Goal: Information Seeking & Learning: Learn about a topic

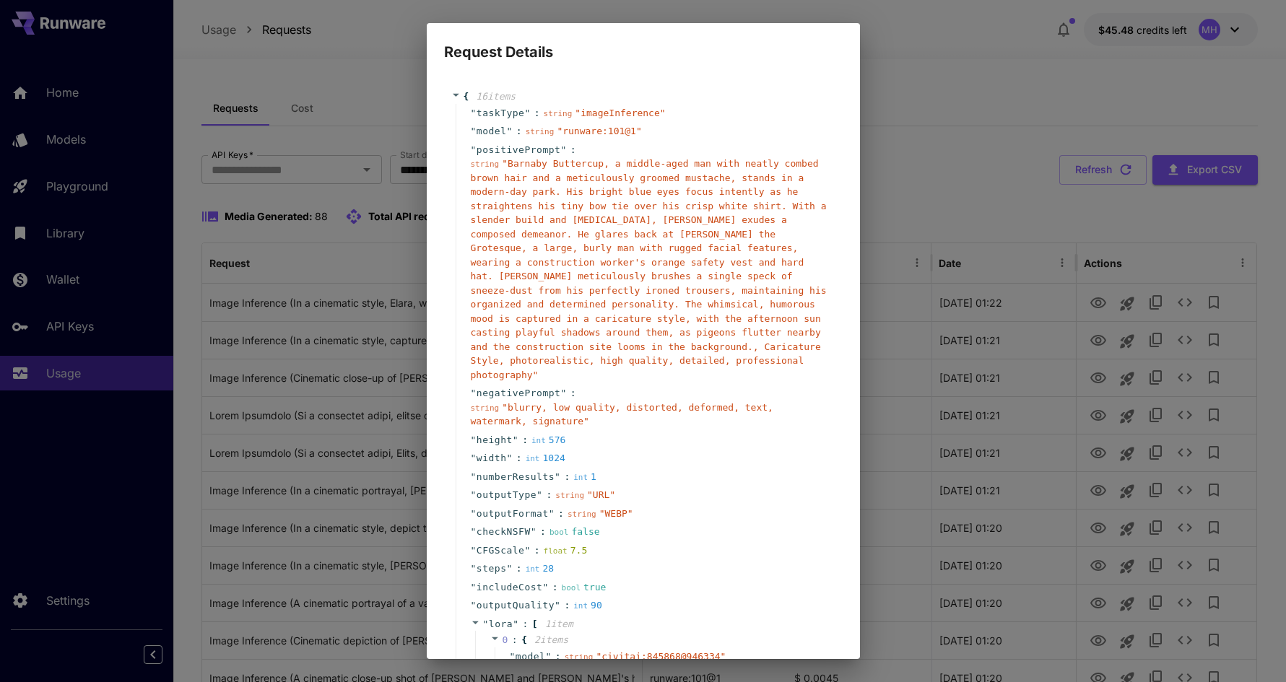
click at [883, 380] on div "Request Details { 16 item s " taskType " : string " imageInference " " model " …" at bounding box center [643, 341] width 1286 height 682
click at [936, 495] on div "Request Details { 16 item s " taskType " : string " imageInference " " model " …" at bounding box center [643, 341] width 1286 height 682
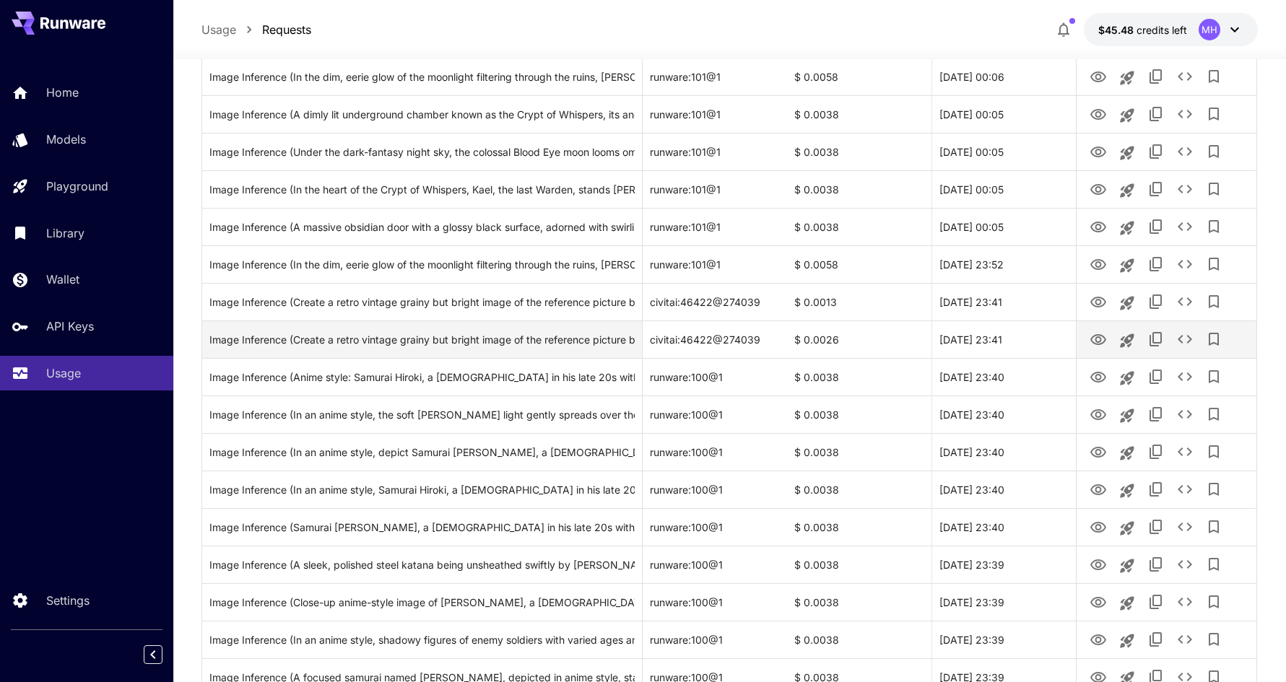
scroll to position [1560, 0]
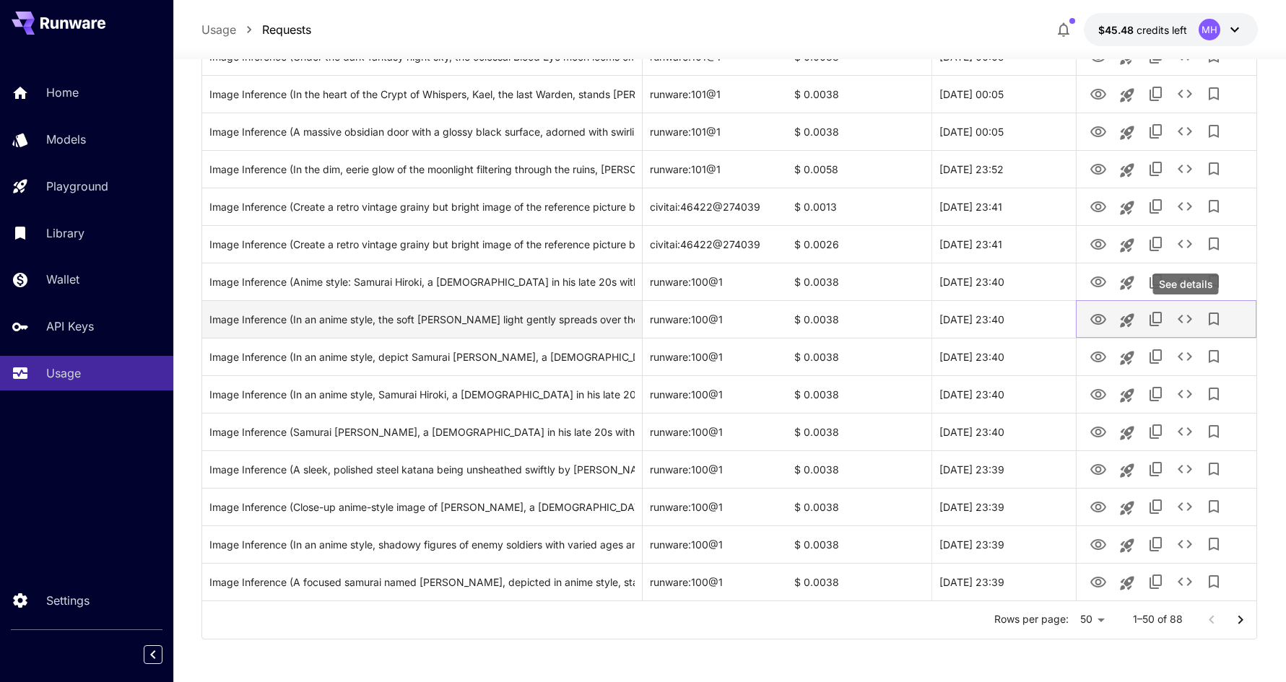
click at [1177, 316] on icon "See details" at bounding box center [1184, 318] width 17 height 17
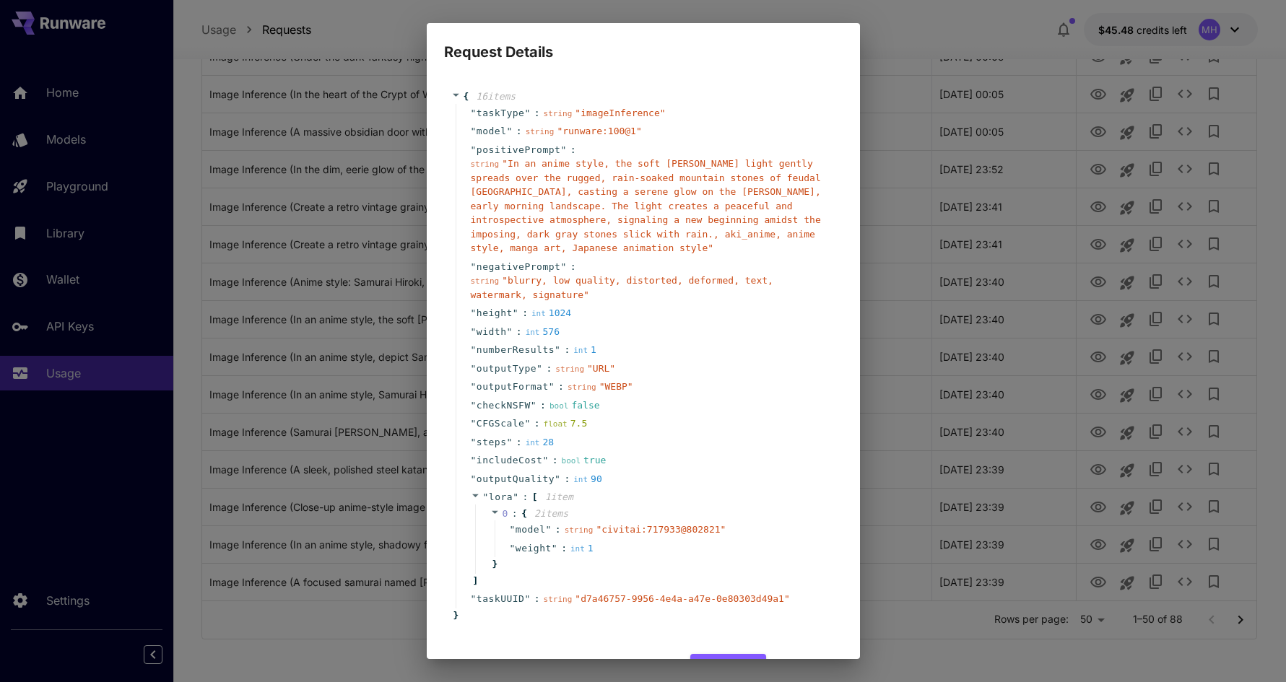
click at [944, 273] on div "Request Details { 16 item s " taskType " : string " imageInference " " model " …" at bounding box center [643, 341] width 1286 height 682
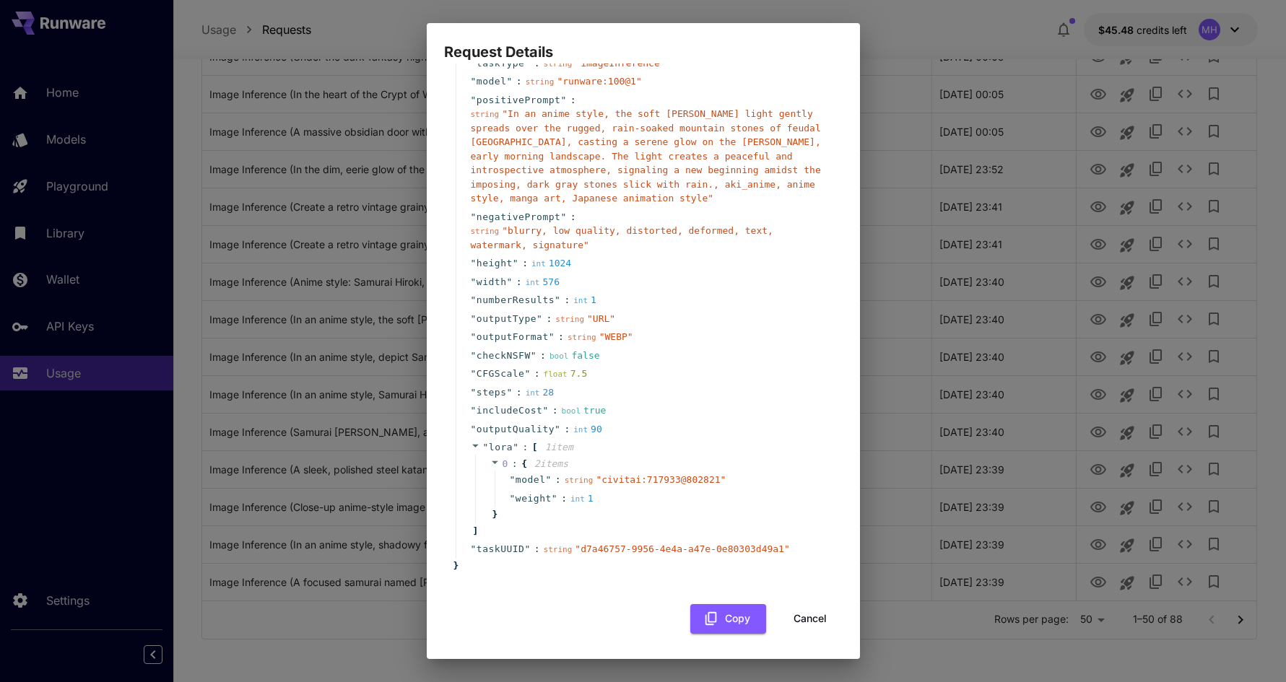
click at [798, 614] on button "Cancel" at bounding box center [810, 619] width 65 height 30
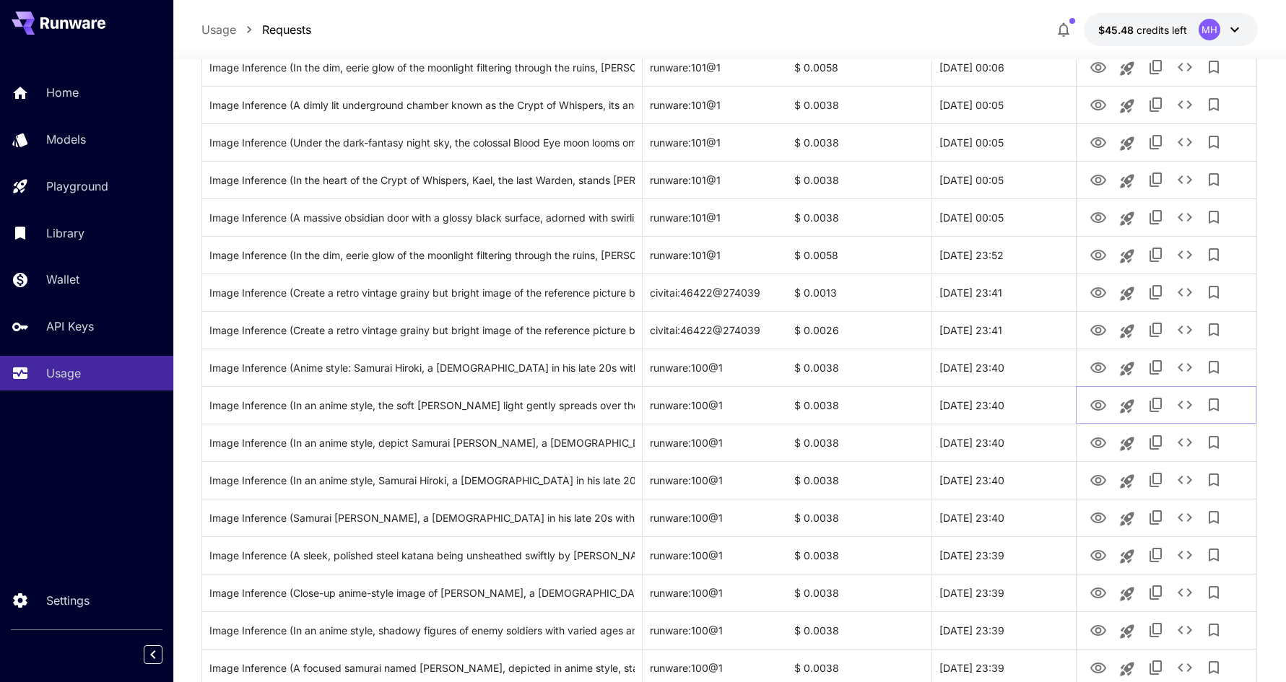
scroll to position [1446, 0]
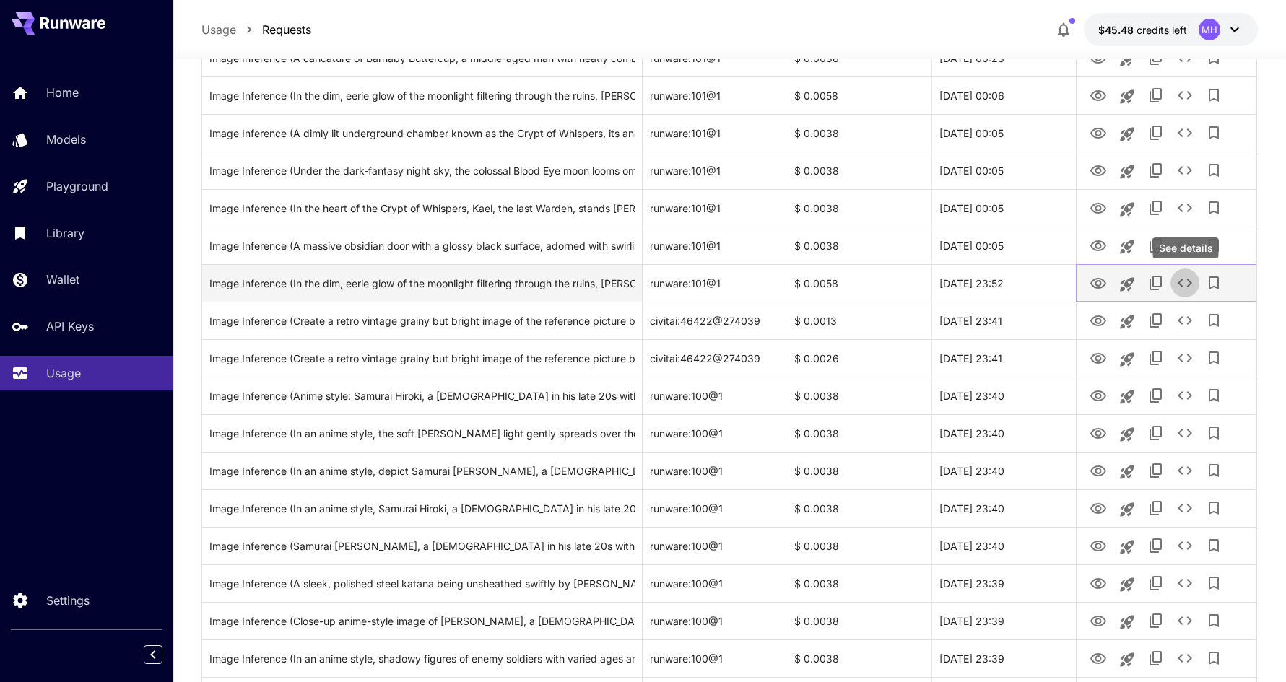
click at [1177, 281] on icon "See details" at bounding box center [1184, 282] width 17 height 17
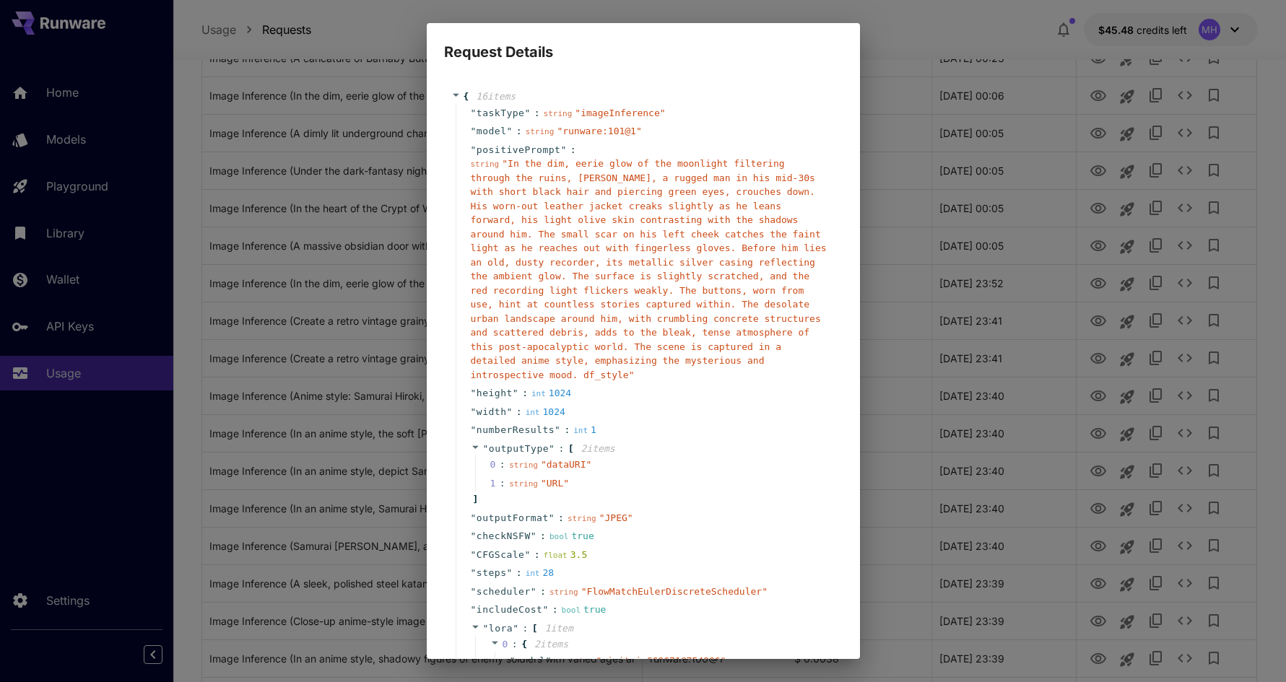
click at [534, 206] on span "" In the dim, eerie glow of the moonlight filtering through the ruins, Leo, a r…" at bounding box center [649, 269] width 356 height 222
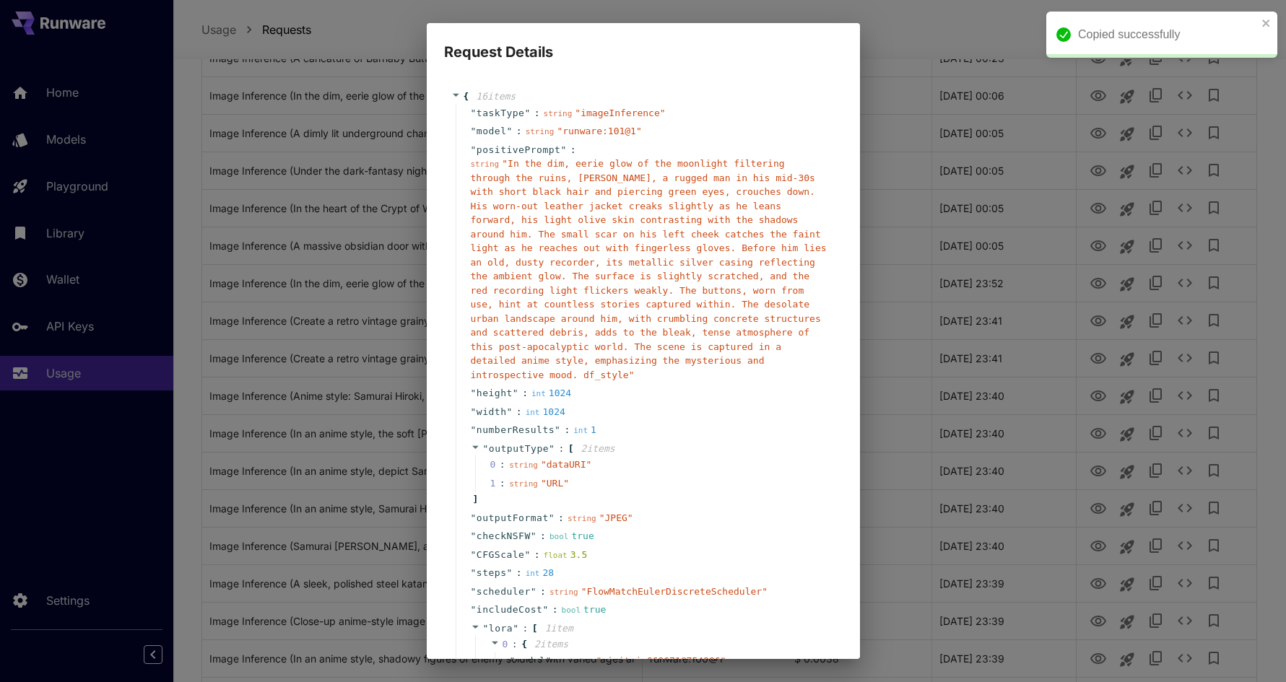
click at [882, 279] on div "Request Details { 16 item s " taskType " : string " imageInference " " model " …" at bounding box center [643, 341] width 1286 height 682
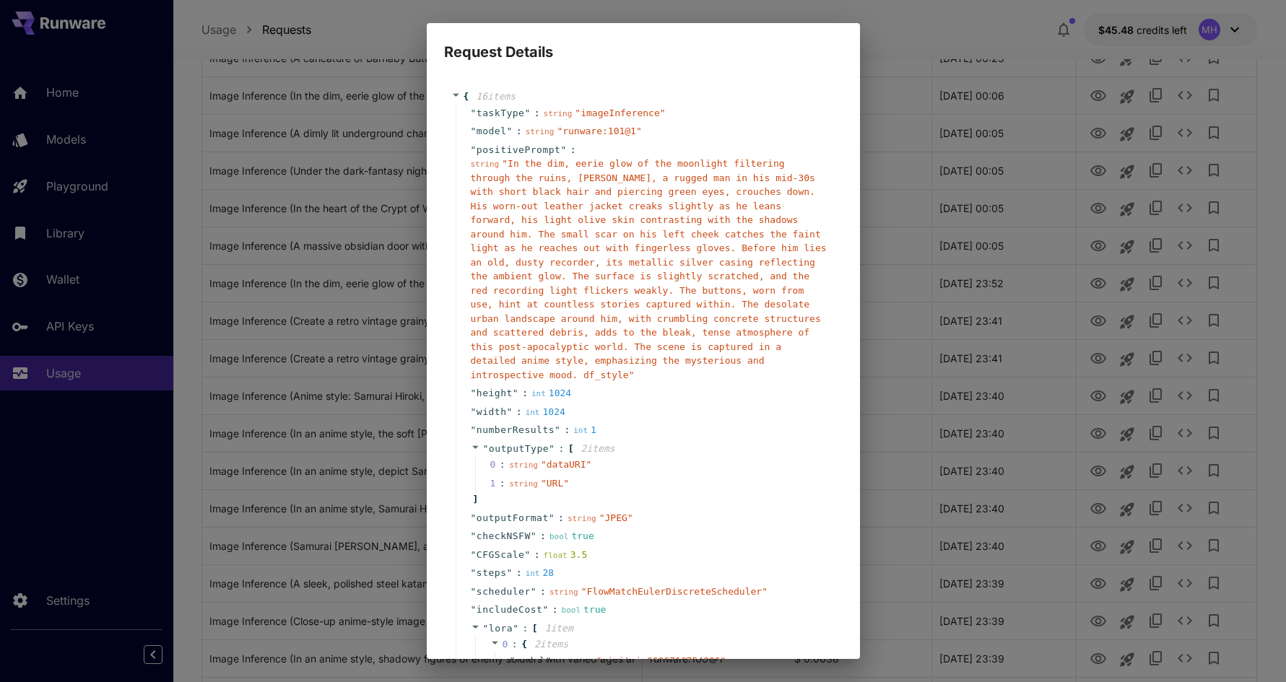
scroll to position [199, 0]
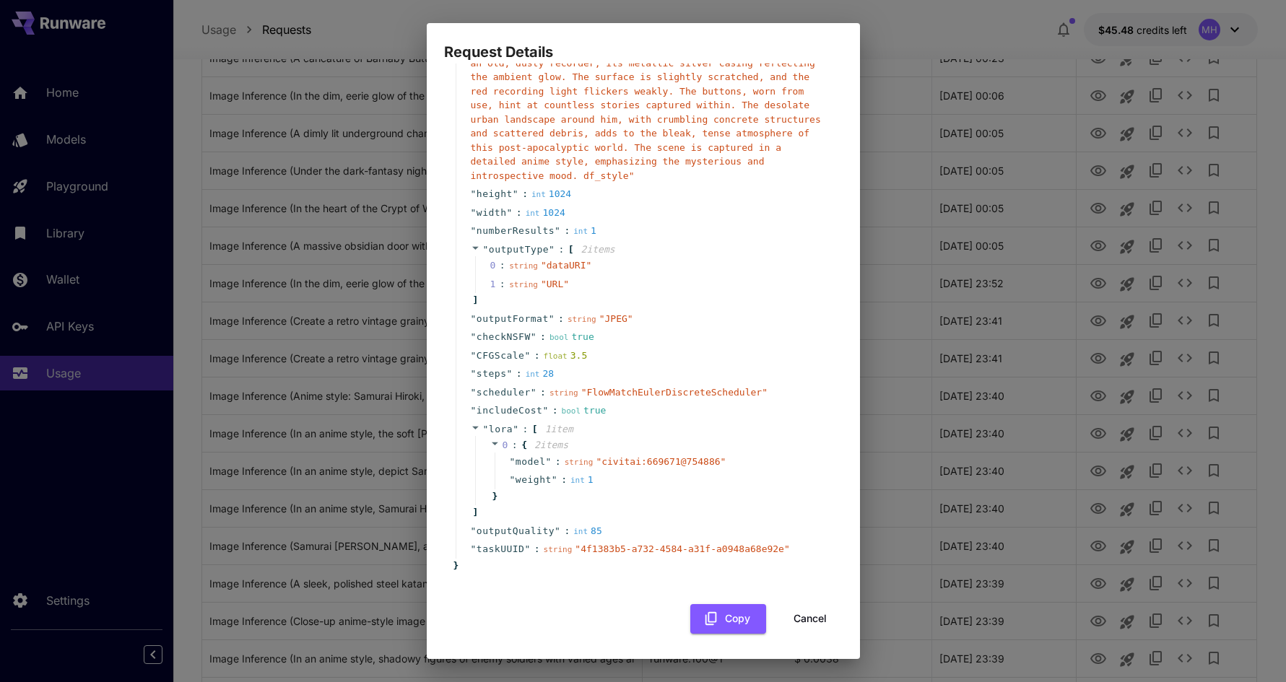
click at [805, 619] on button "Cancel" at bounding box center [810, 619] width 65 height 30
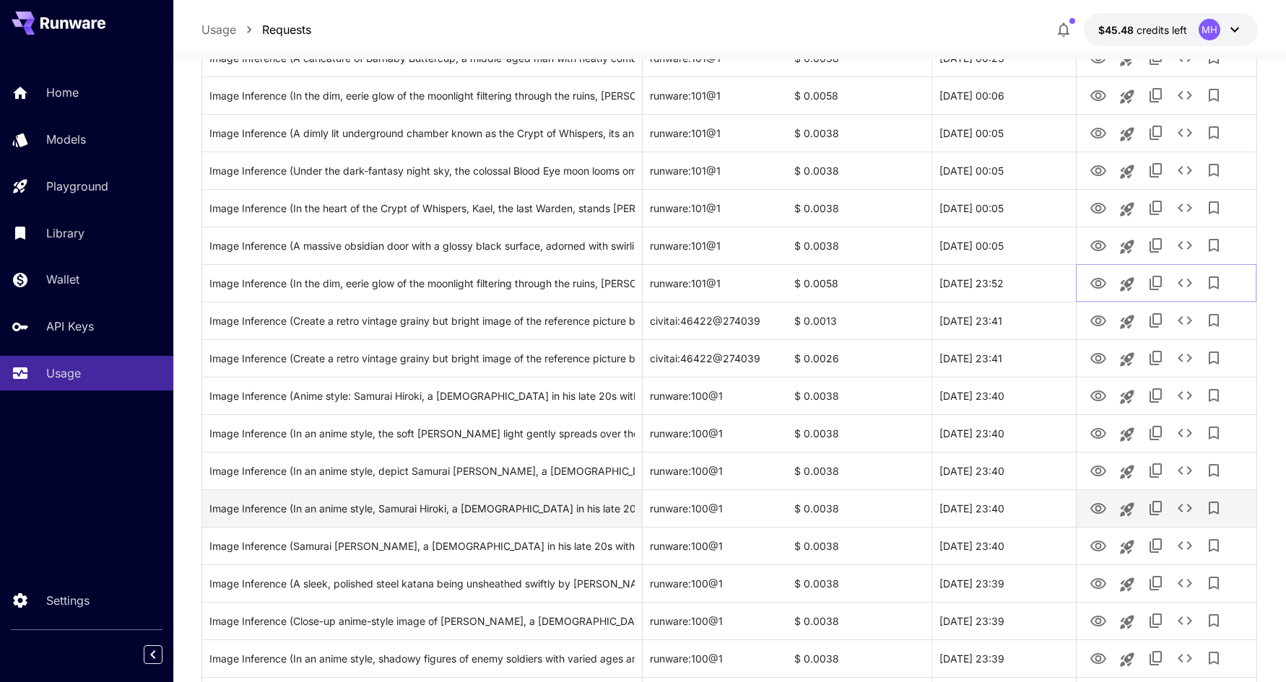
scroll to position [1560, 0]
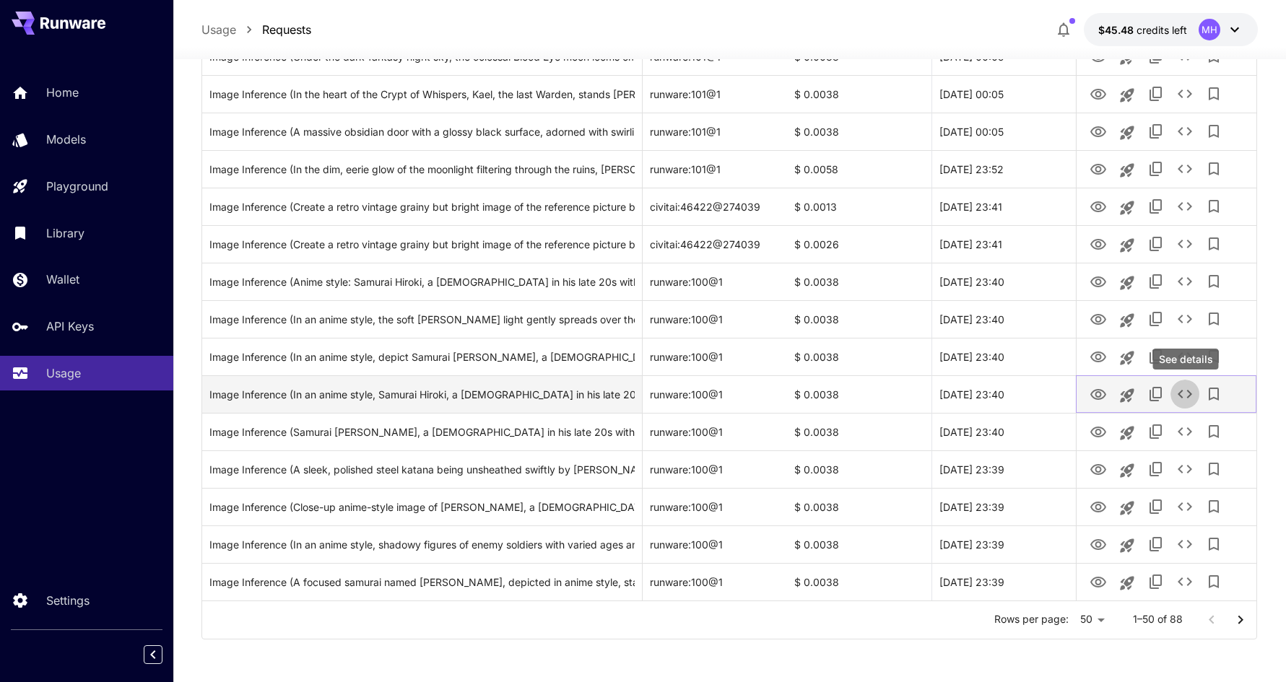
click at [1190, 390] on icon "See details" at bounding box center [1184, 394] width 17 height 17
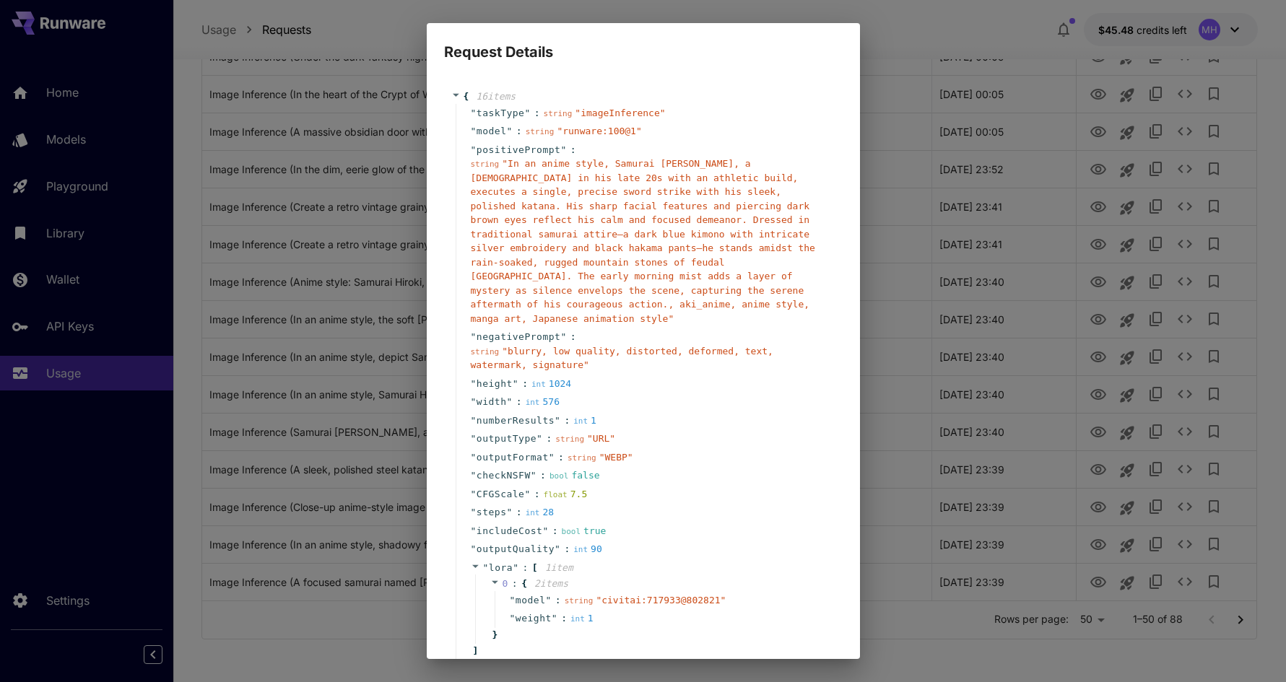
click at [645, 204] on span "" In an anime style, Samurai Hiroki, a male in his late 20s with an athletic bu…" at bounding box center [643, 241] width 344 height 166
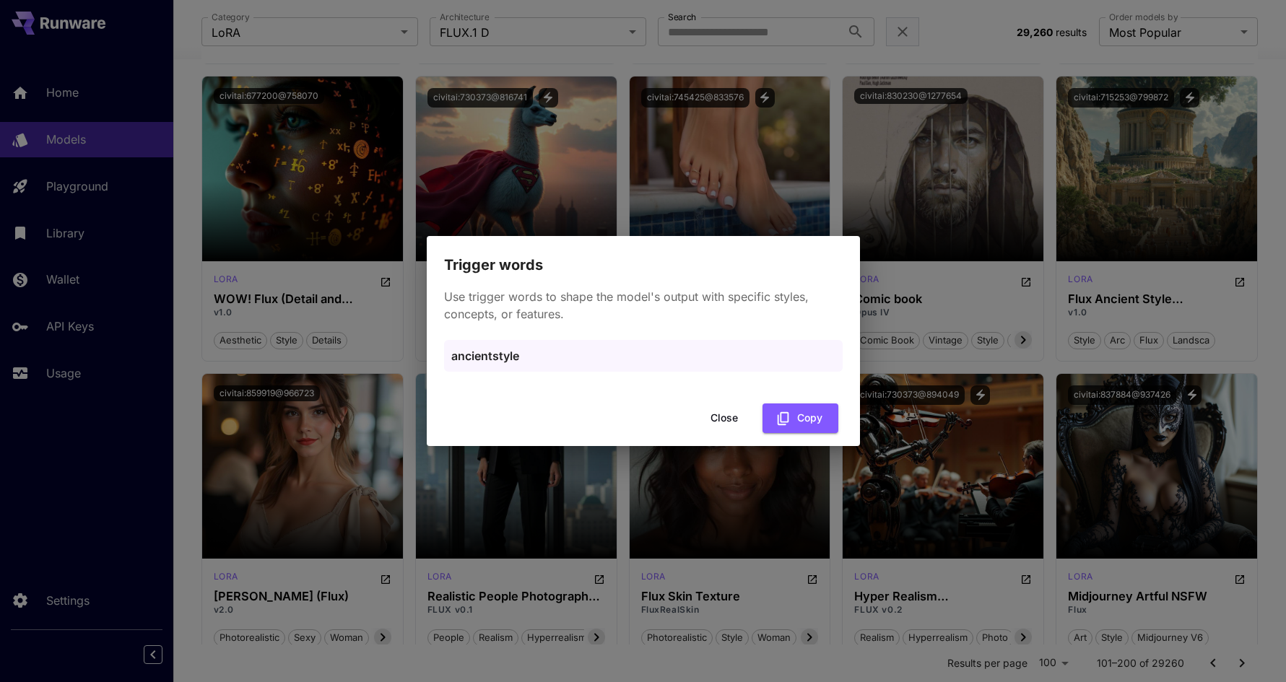
click at [726, 419] on button "Close" at bounding box center [724, 419] width 65 height 30
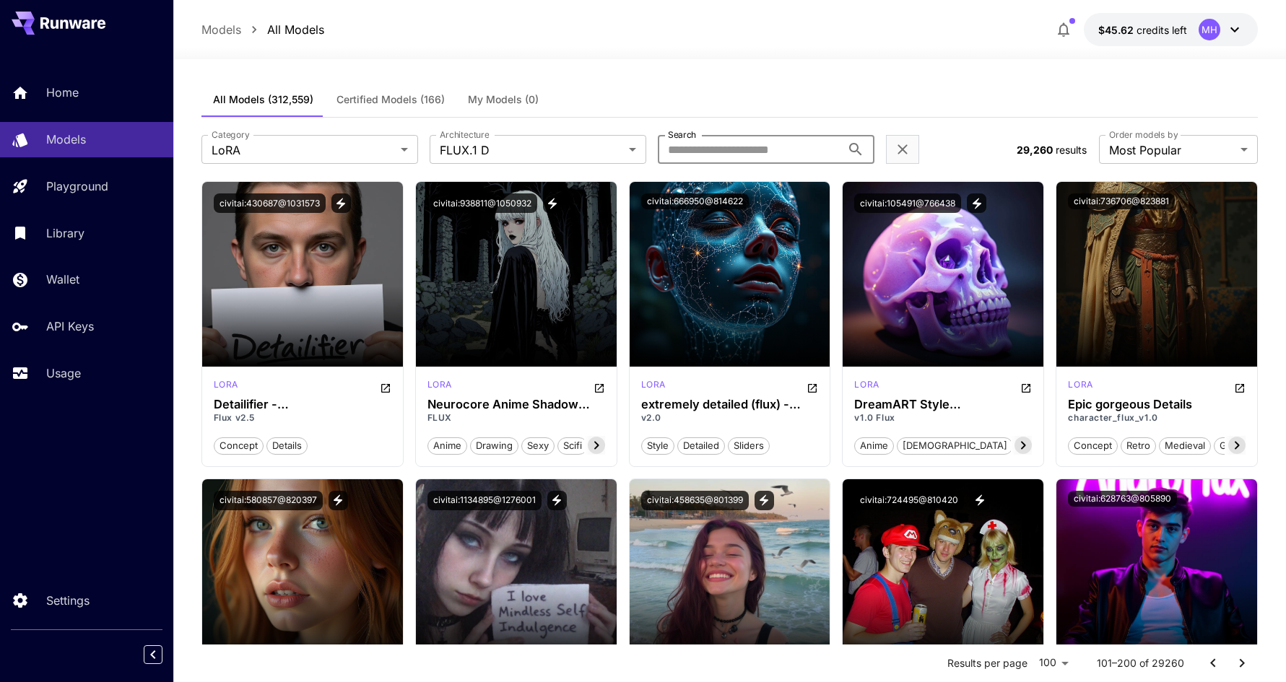
click at [734, 149] on input "Search" at bounding box center [749, 149] width 183 height 29
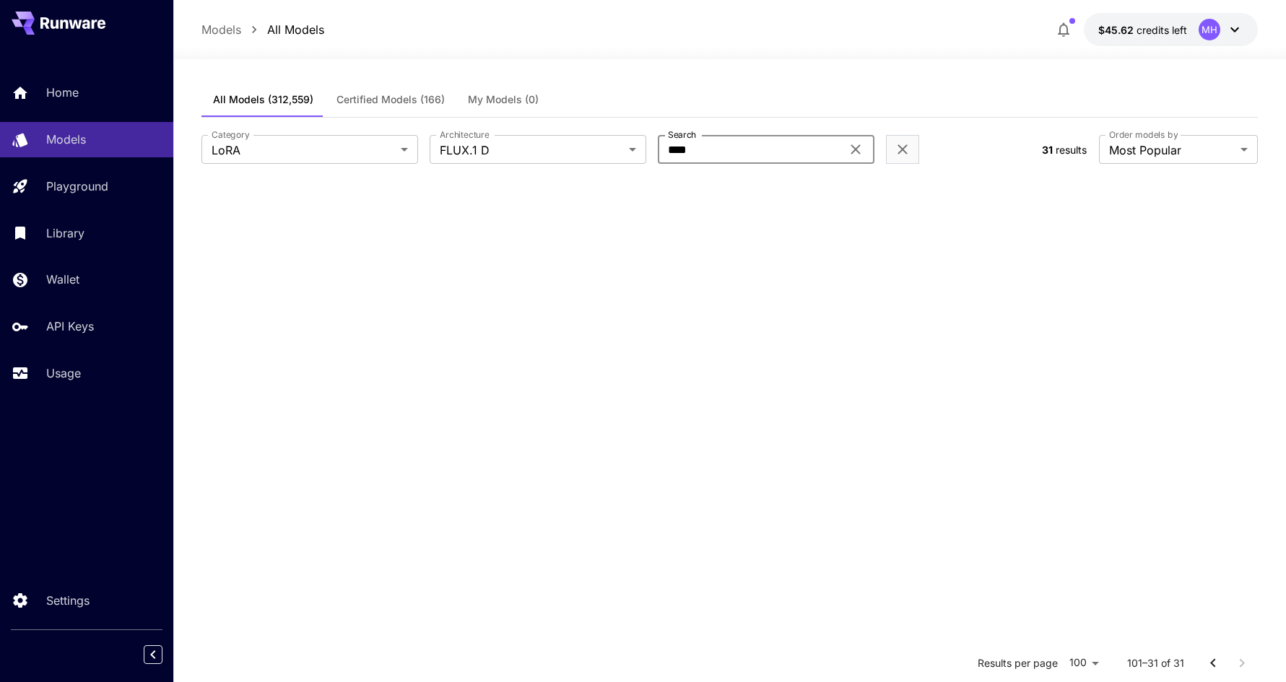
click at [748, 324] on section at bounding box center [729, 522] width 1057 height 682
click at [737, 148] on input "****" at bounding box center [749, 149] width 183 height 29
type input "*"
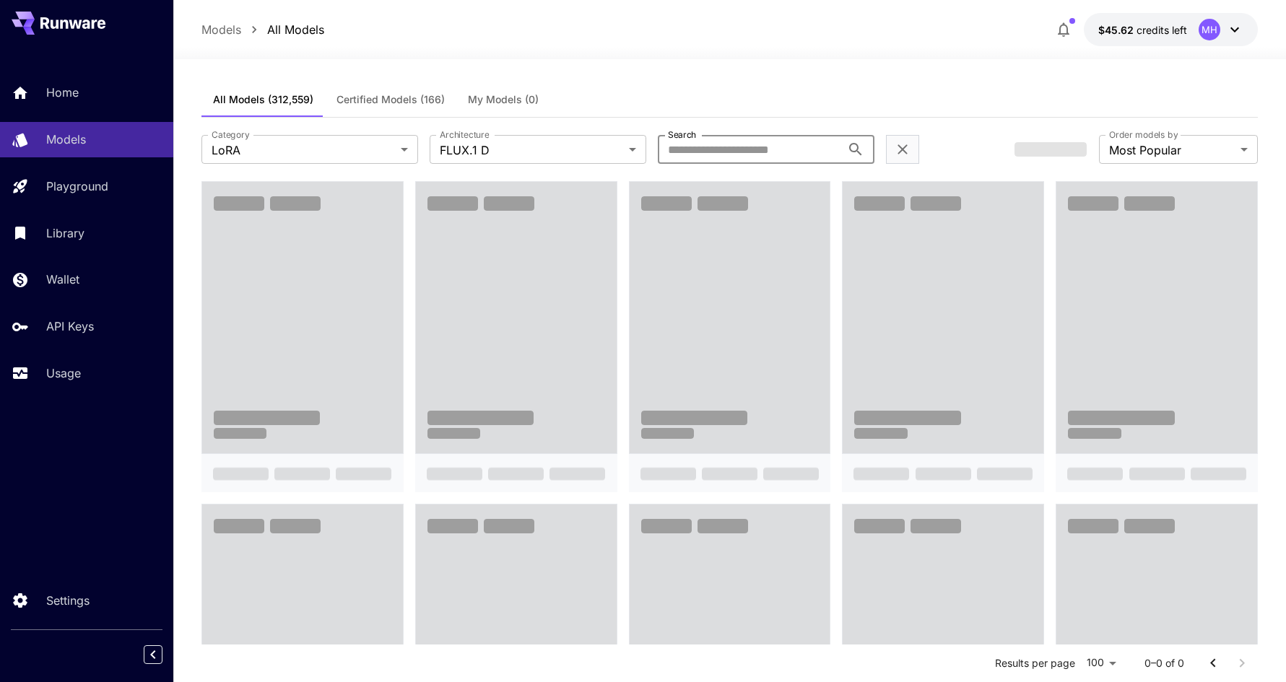
click at [731, 95] on div "All Models (312,559) Certified Models (166) My Models (0)" at bounding box center [729, 99] width 1057 height 35
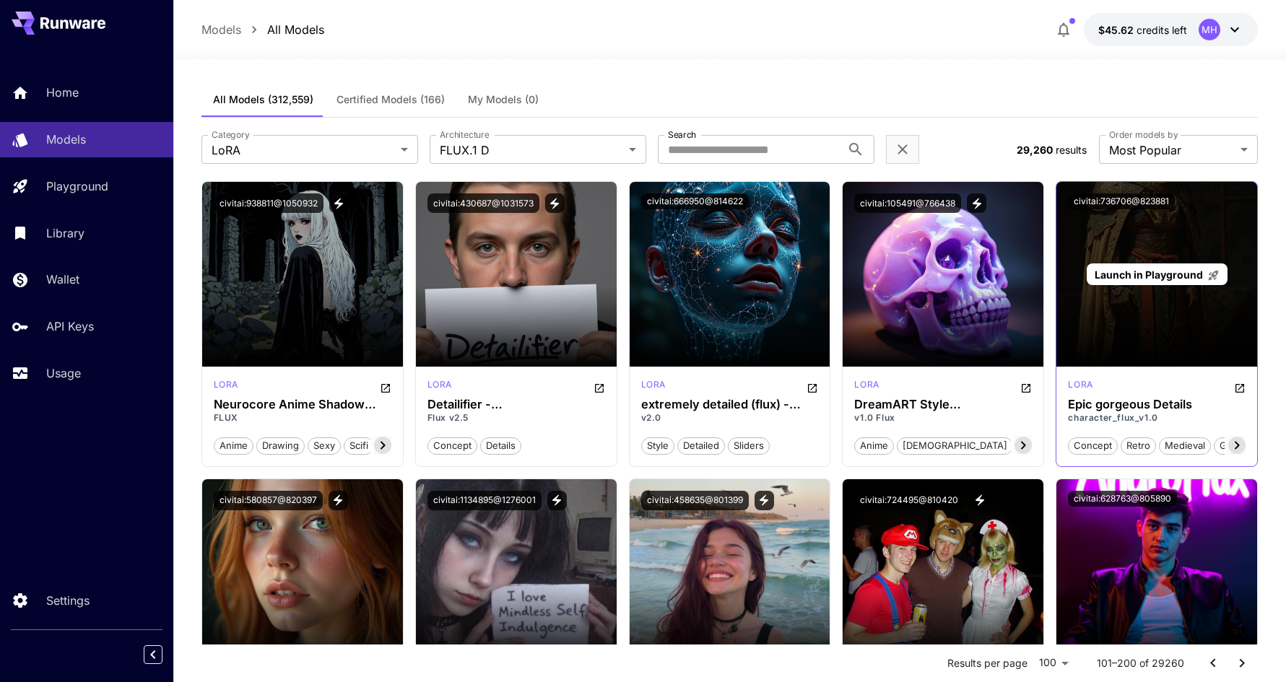
click at [1146, 269] on span "Launch in Playground" at bounding box center [1149, 275] width 108 height 12
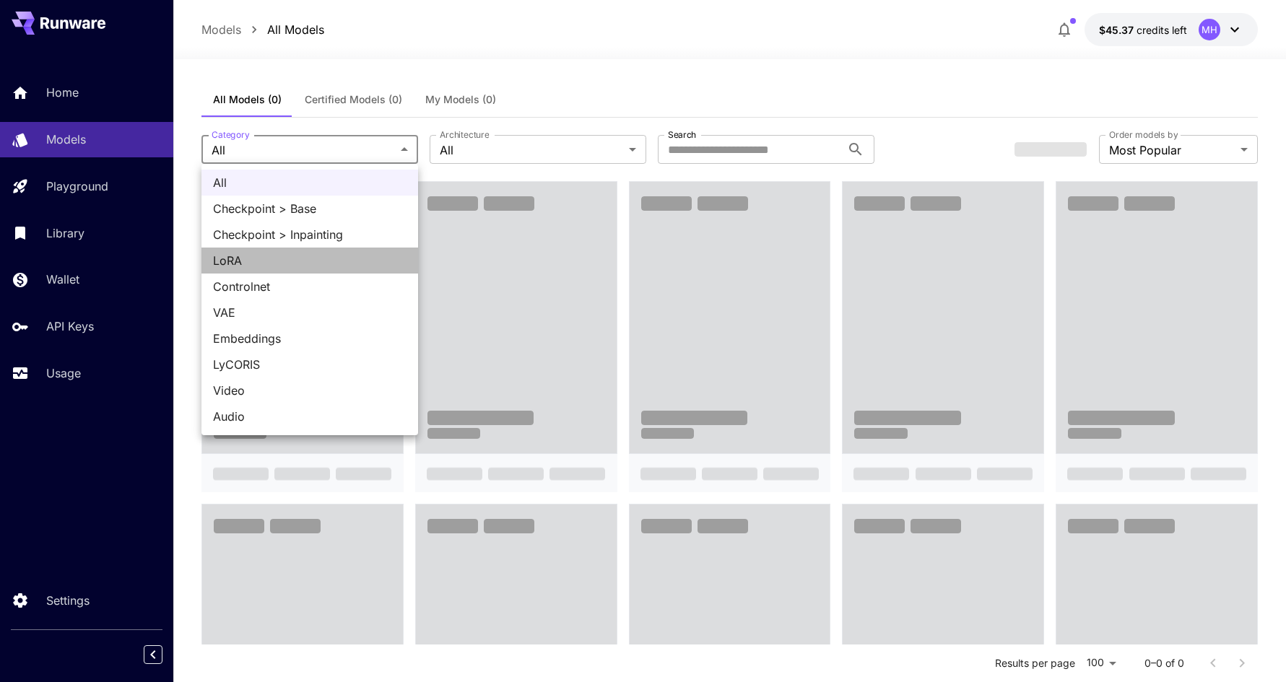
click at [298, 266] on span "LoRA" at bounding box center [309, 260] width 193 height 17
type input "****"
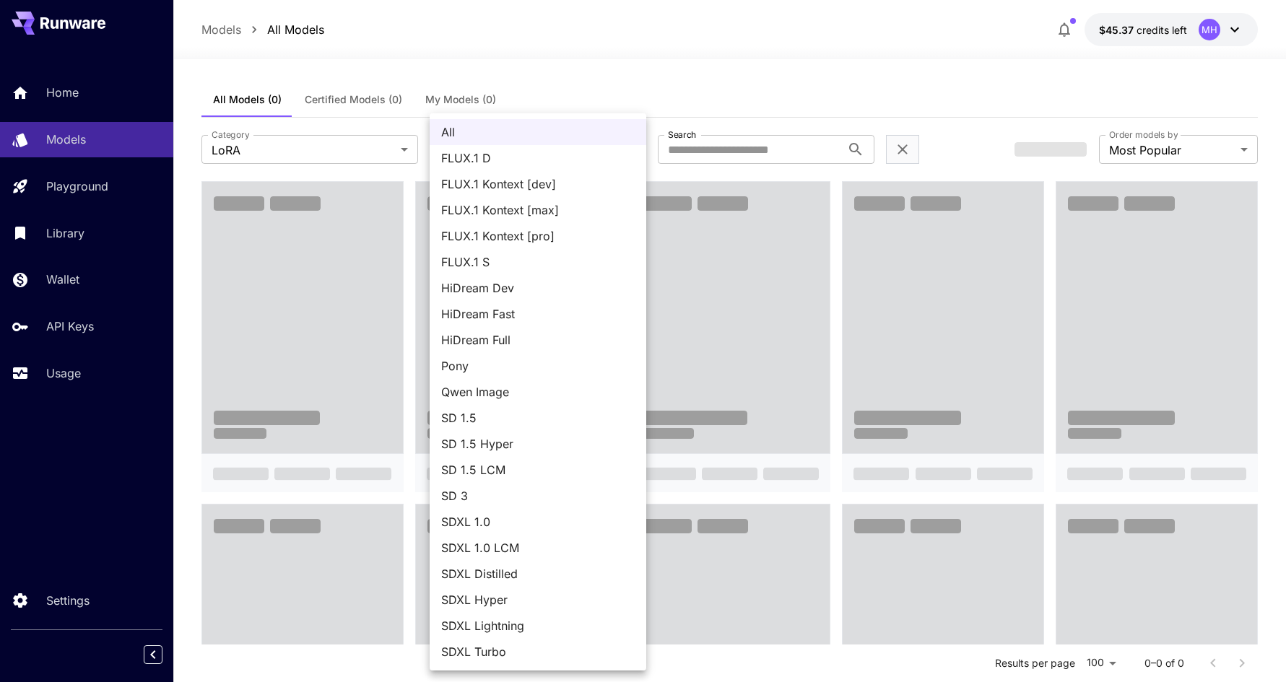
click at [507, 162] on span "FLUX.1 D" at bounding box center [537, 157] width 193 height 17
type input "******"
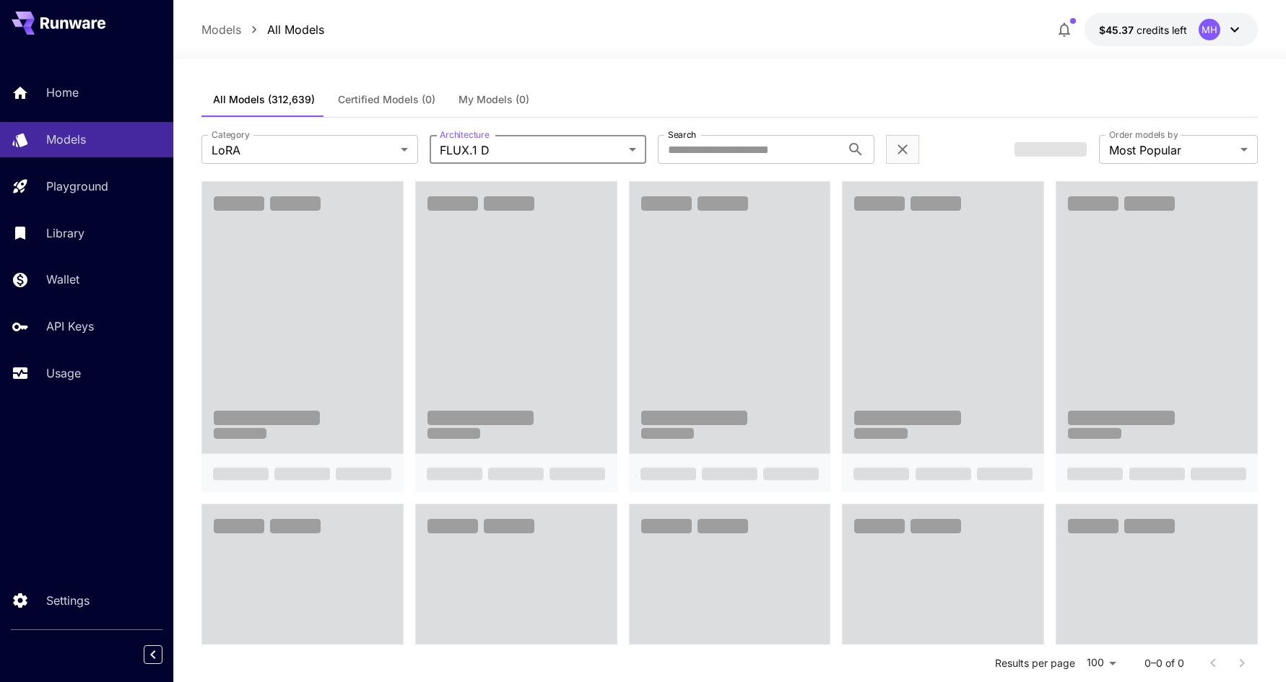
click at [775, 93] on div "All Models (312,639) Certified Models (0) My Models (0)" at bounding box center [729, 99] width 1057 height 35
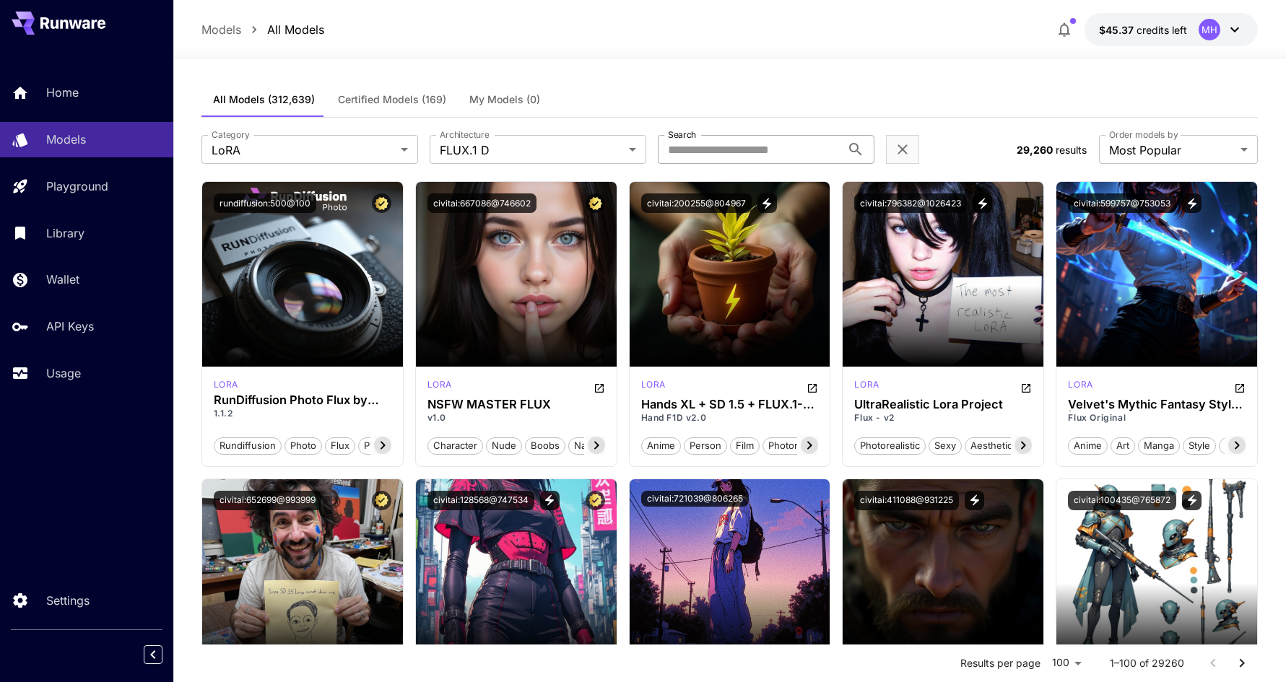
click at [709, 149] on input "Search" at bounding box center [749, 149] width 183 height 29
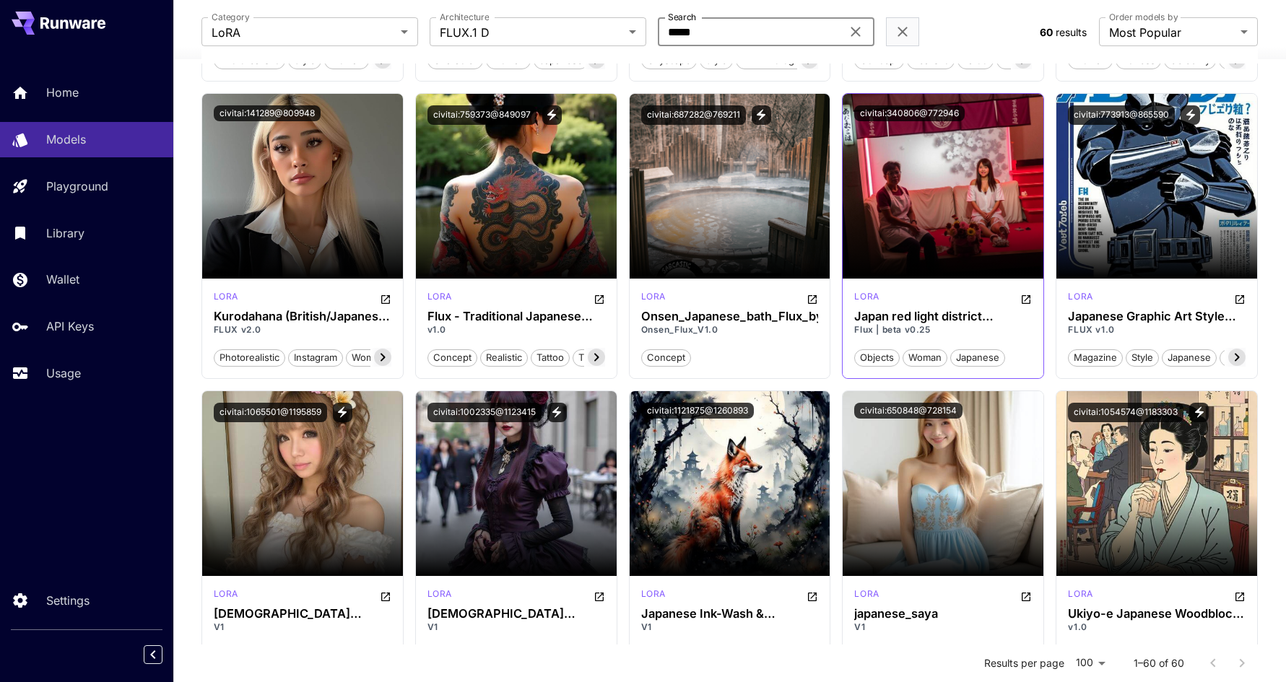
scroll to position [1018, 0]
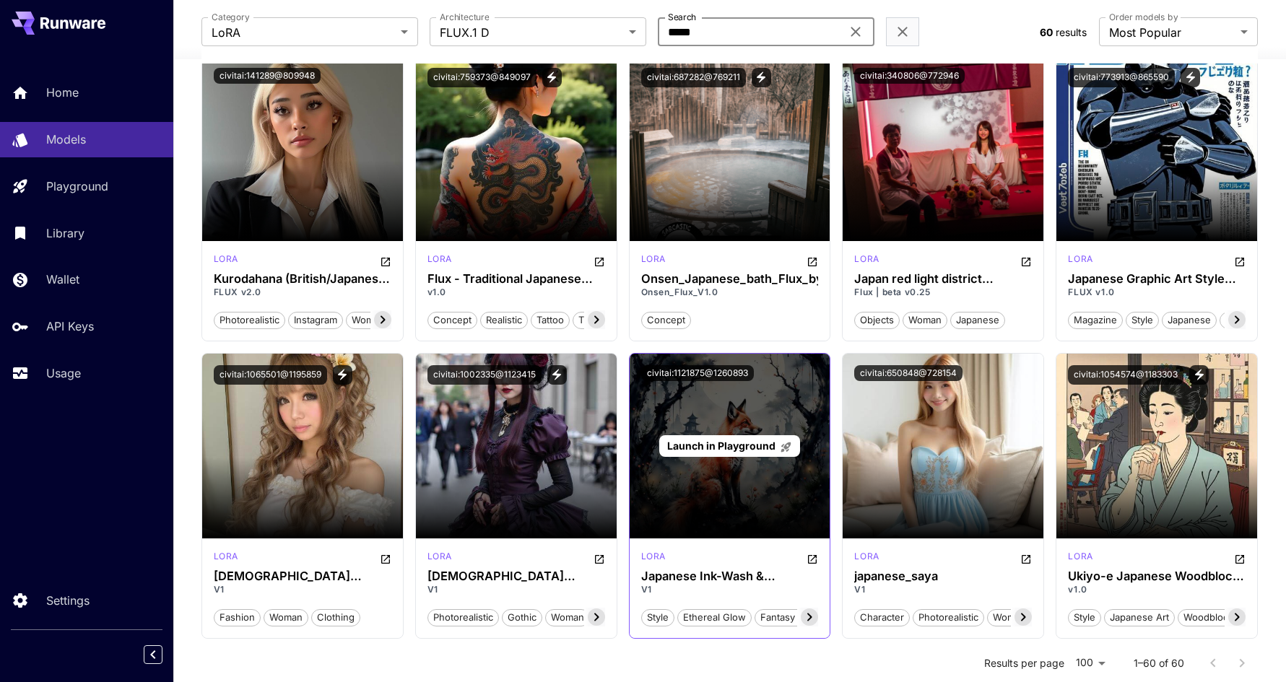
click at [711, 448] on span "Launch in Playground" at bounding box center [721, 446] width 108 height 12
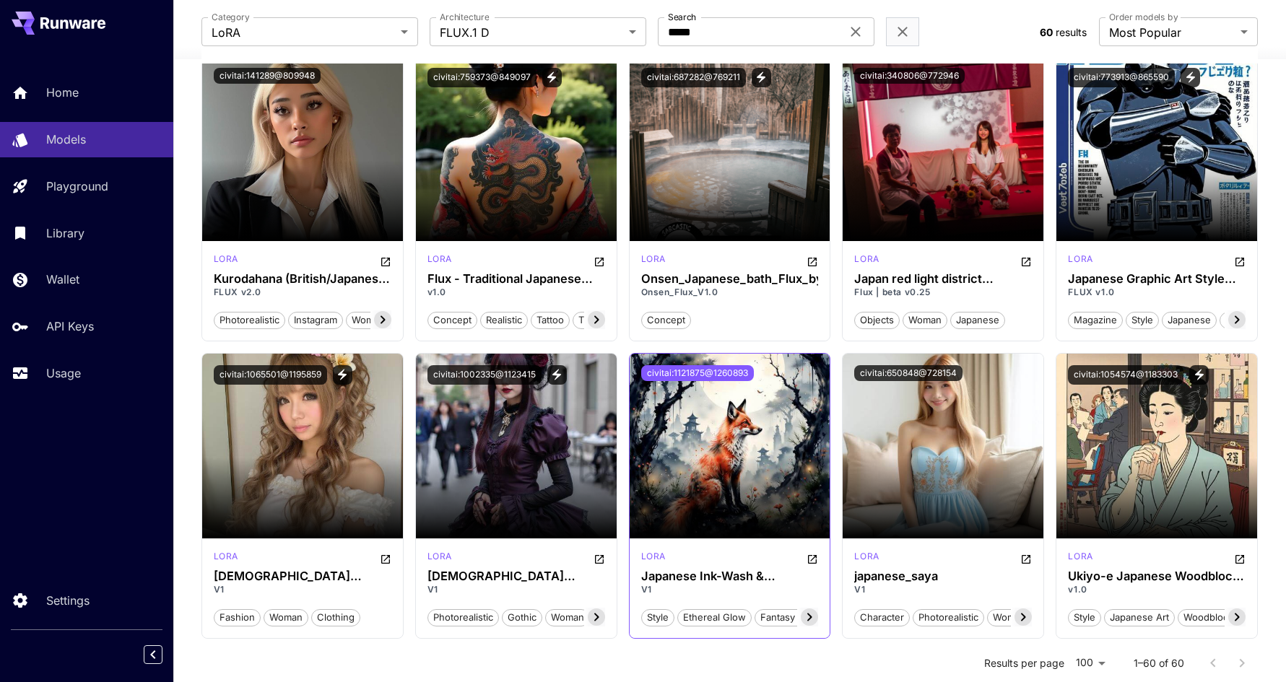
click at [708, 369] on button "civitai:1121875@1260893" at bounding box center [697, 373] width 113 height 16
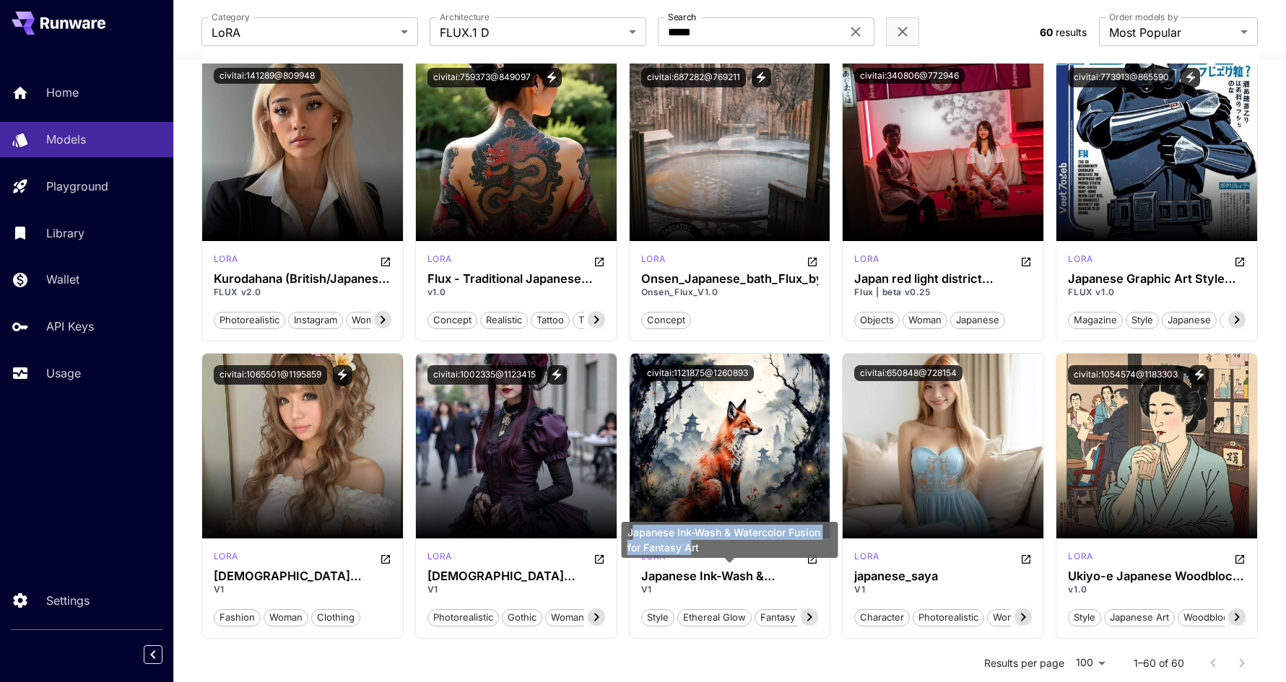
drag, startPoint x: 630, startPoint y: 531, endPoint x: 692, endPoint y: 544, distance: 63.3
click at [692, 544] on div "Japanese Ink-Wash & Watercolor Fusion for Fantasy Art" at bounding box center [730, 540] width 217 height 36
drag, startPoint x: 704, startPoint y: 546, endPoint x: 627, endPoint y: 532, distance: 78.5
click at [627, 532] on div "Japanese Ink-Wash & Watercolor Fusion for Fantasy Art" at bounding box center [730, 540] width 217 height 36
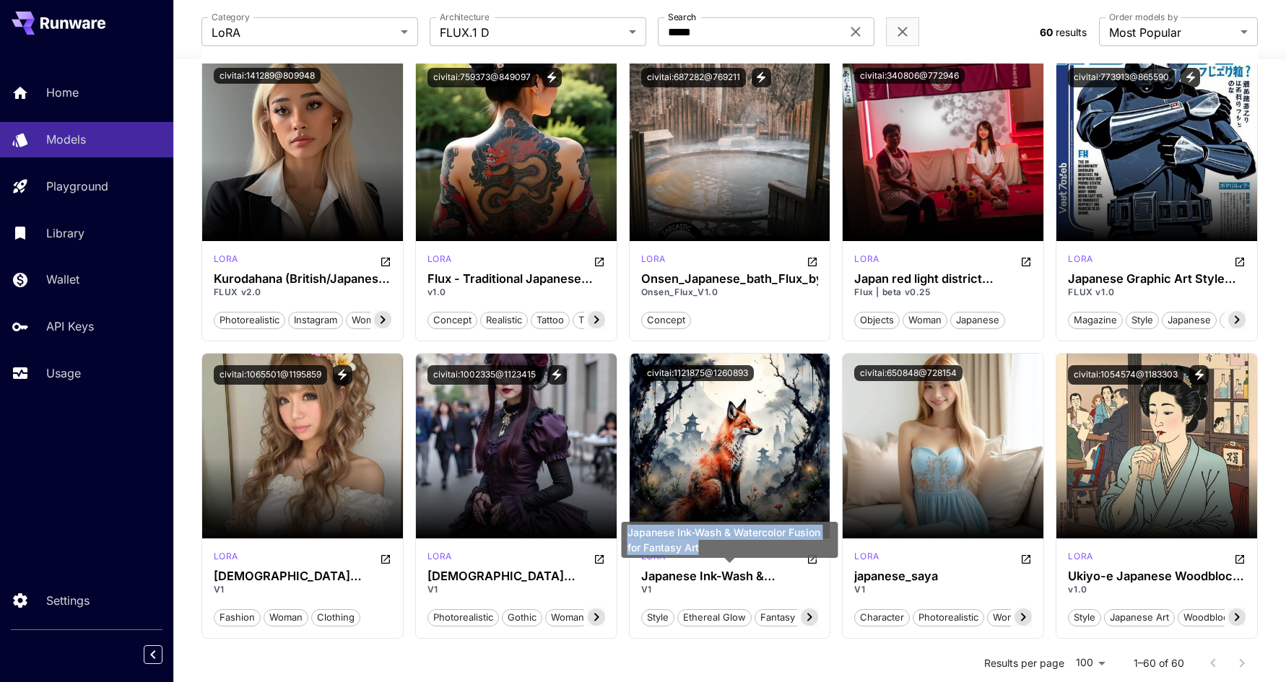
copy div "Japanese Ink-Wash & Watercolor Fusion for Fantasy Art"
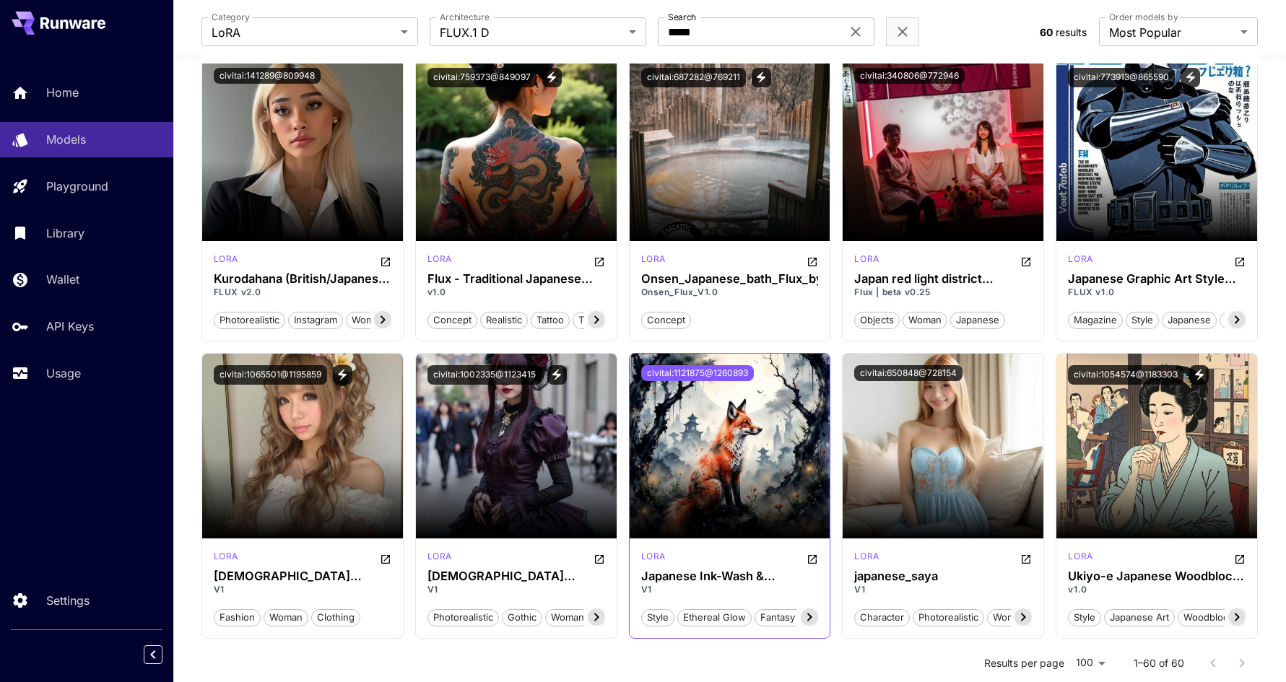
click at [718, 373] on button "civitai:1121875@1260893" at bounding box center [697, 373] width 113 height 16
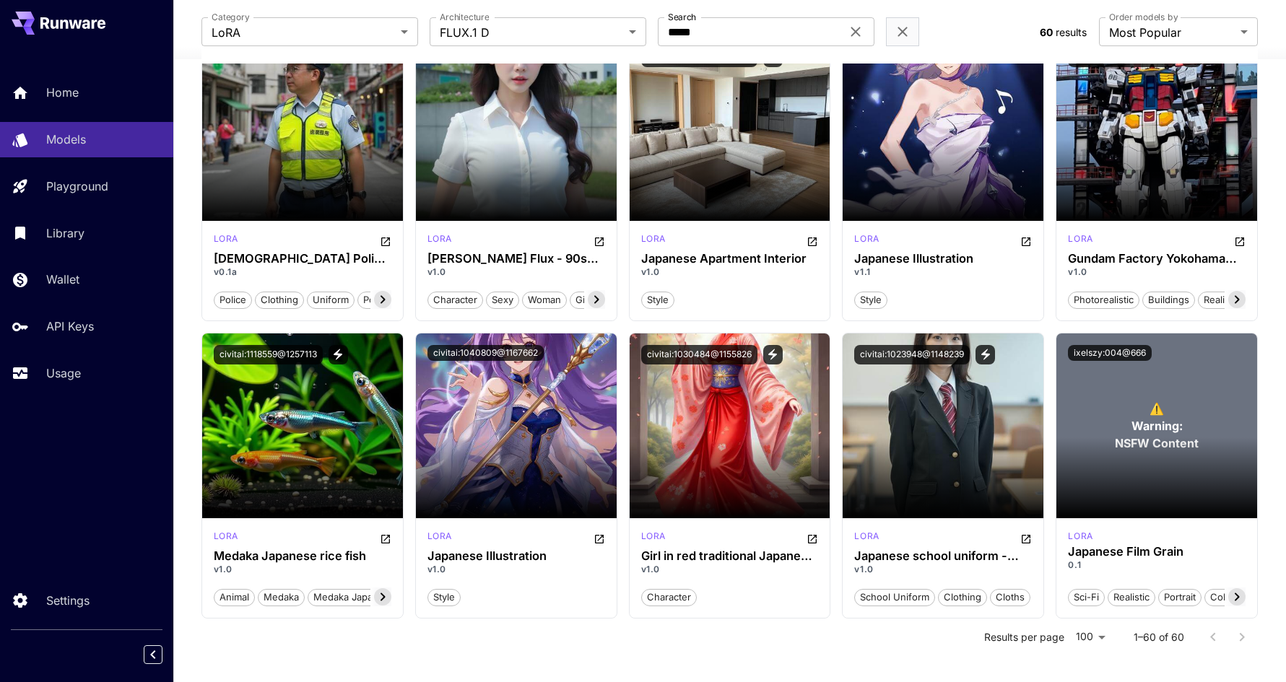
scroll to position [3137, 0]
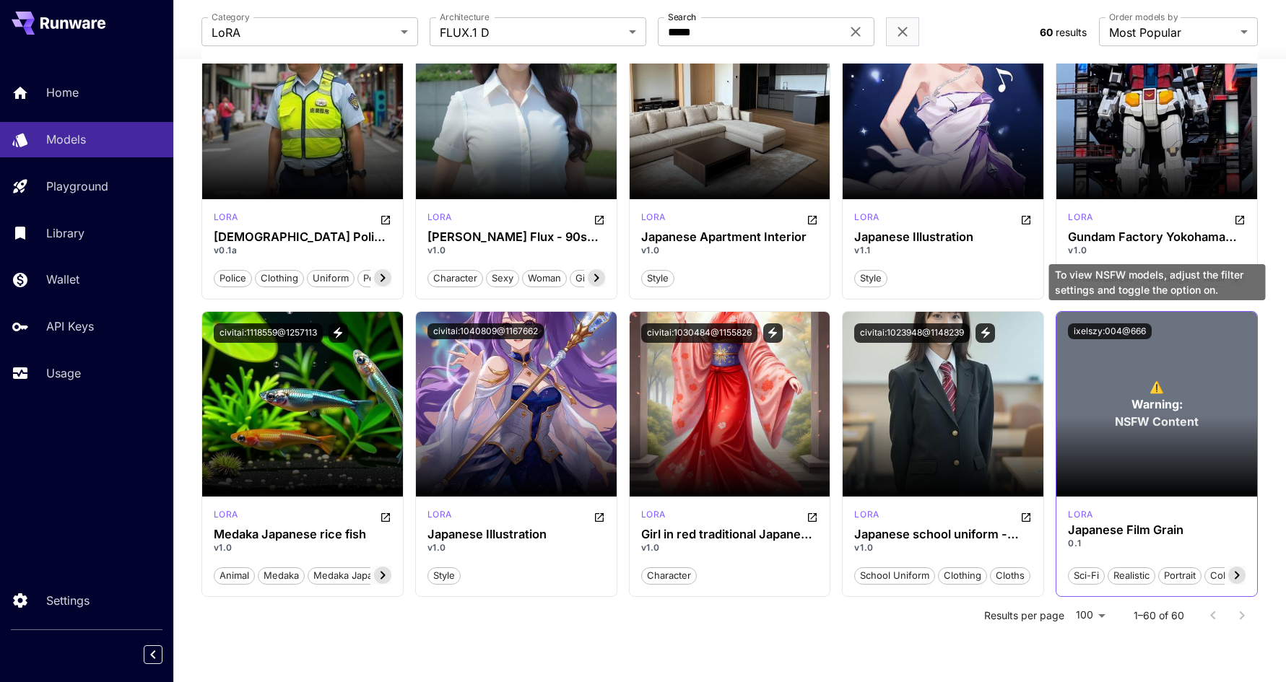
click at [1144, 387] on p "⚠️ Warning: NSFW Content" at bounding box center [1157, 404] width 84 height 52
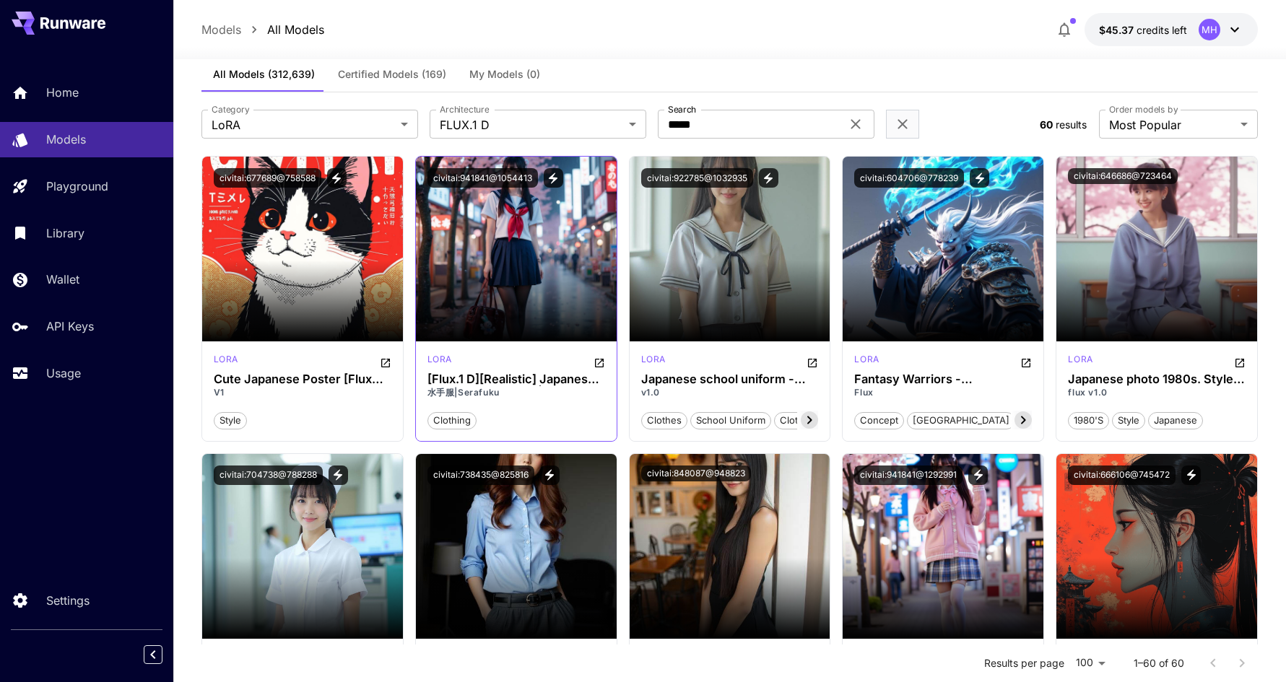
scroll to position [0, 0]
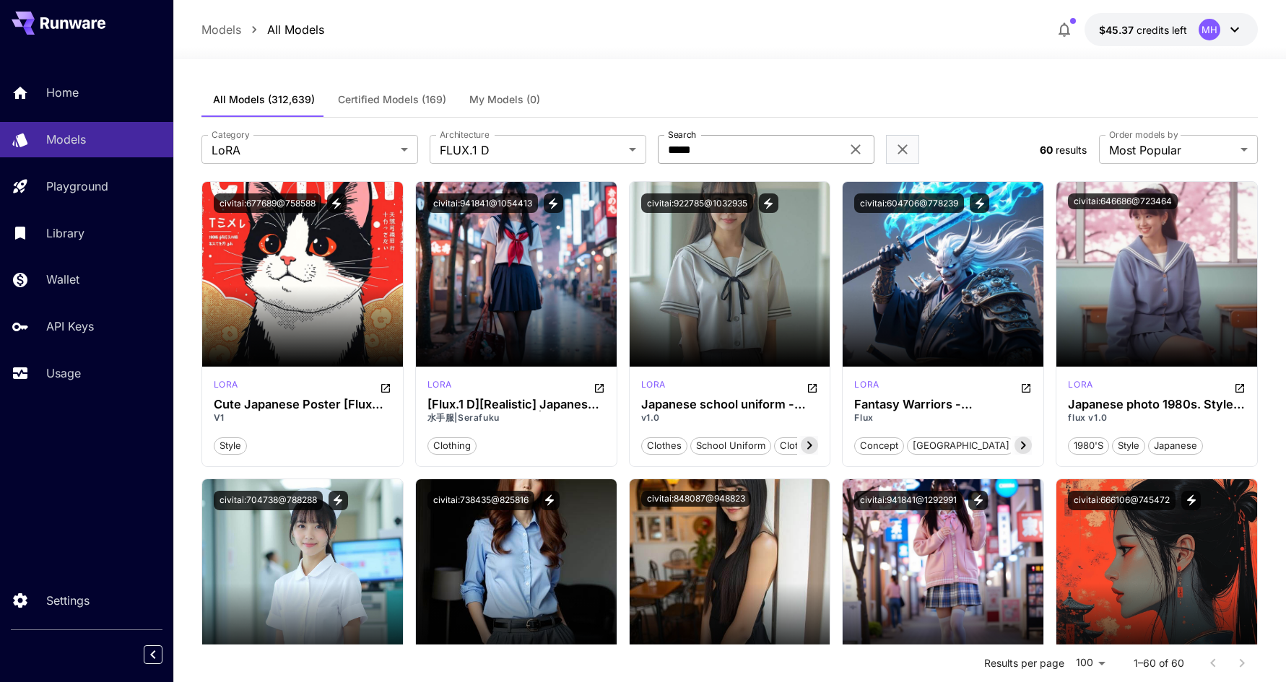
click at [705, 153] on input "*****" at bounding box center [749, 149] width 183 height 29
type input "*******"
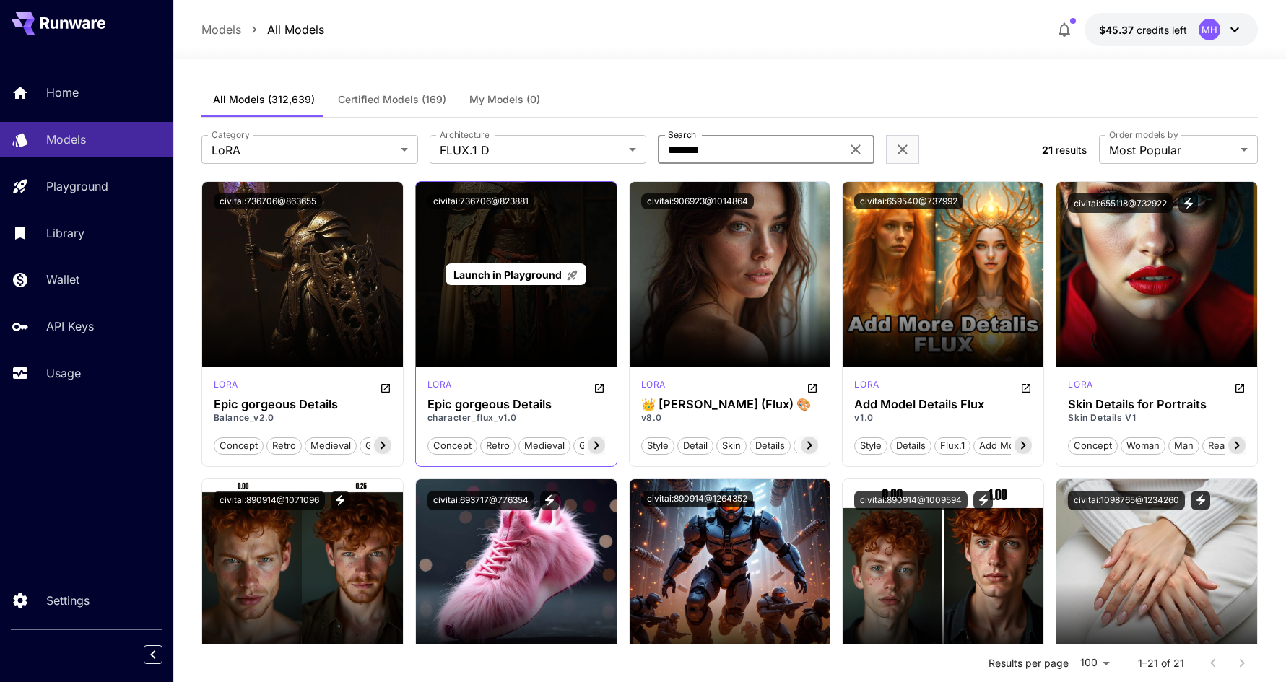
click at [523, 276] on span "Launch in Playground" at bounding box center [507, 275] width 108 height 12
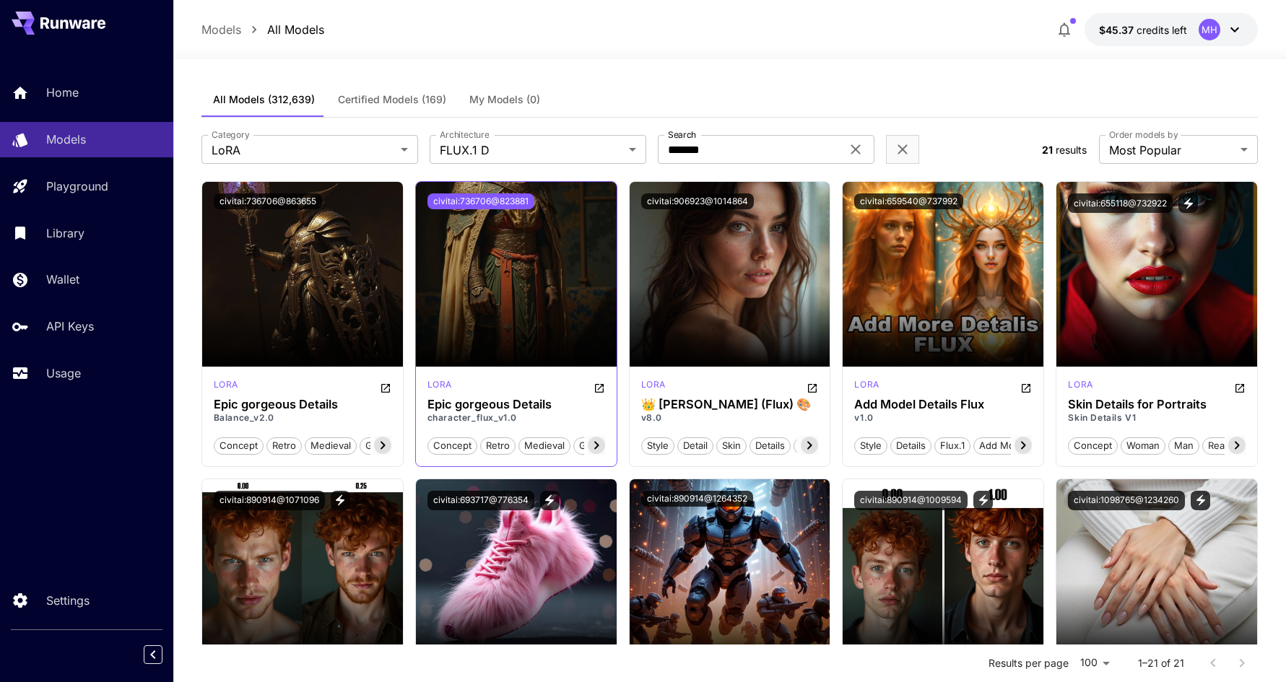
click at [483, 204] on button "civitai:736706@823881" at bounding box center [480, 201] width 107 height 16
click at [475, 202] on button "civitai:736706@823881" at bounding box center [480, 201] width 107 height 16
click at [471, 200] on button "civitai:736706@823881" at bounding box center [480, 201] width 107 height 16
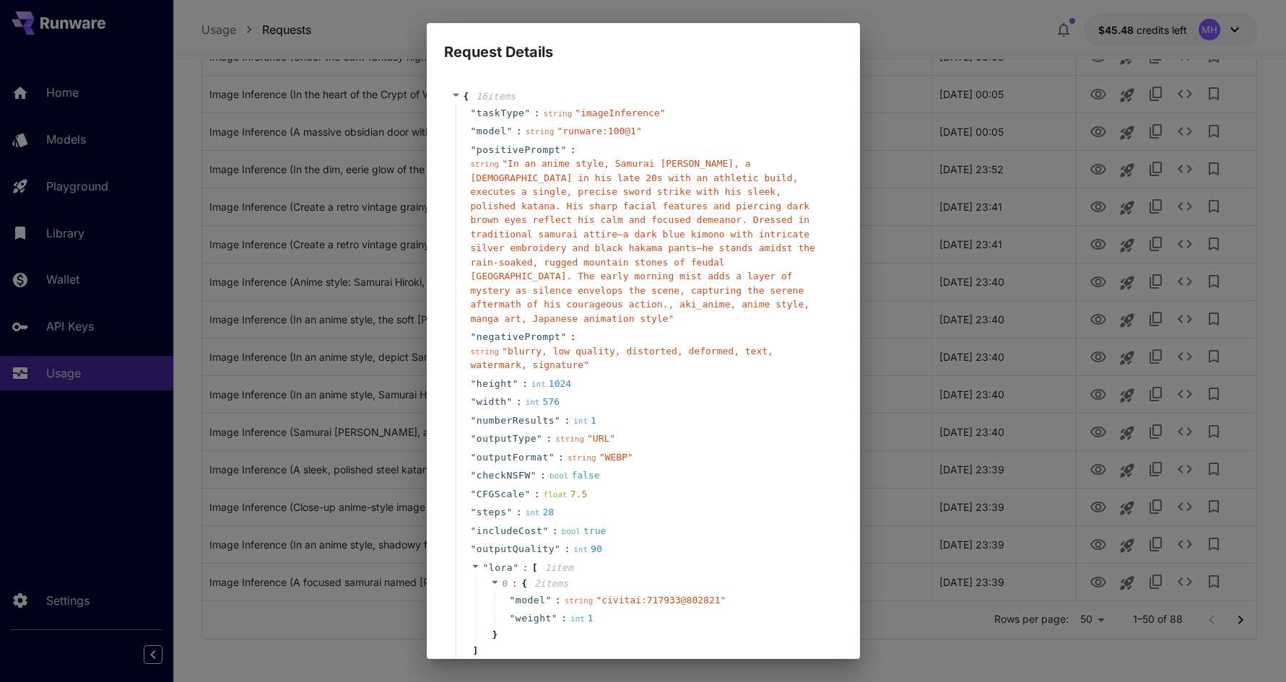
scroll to position [106, 0]
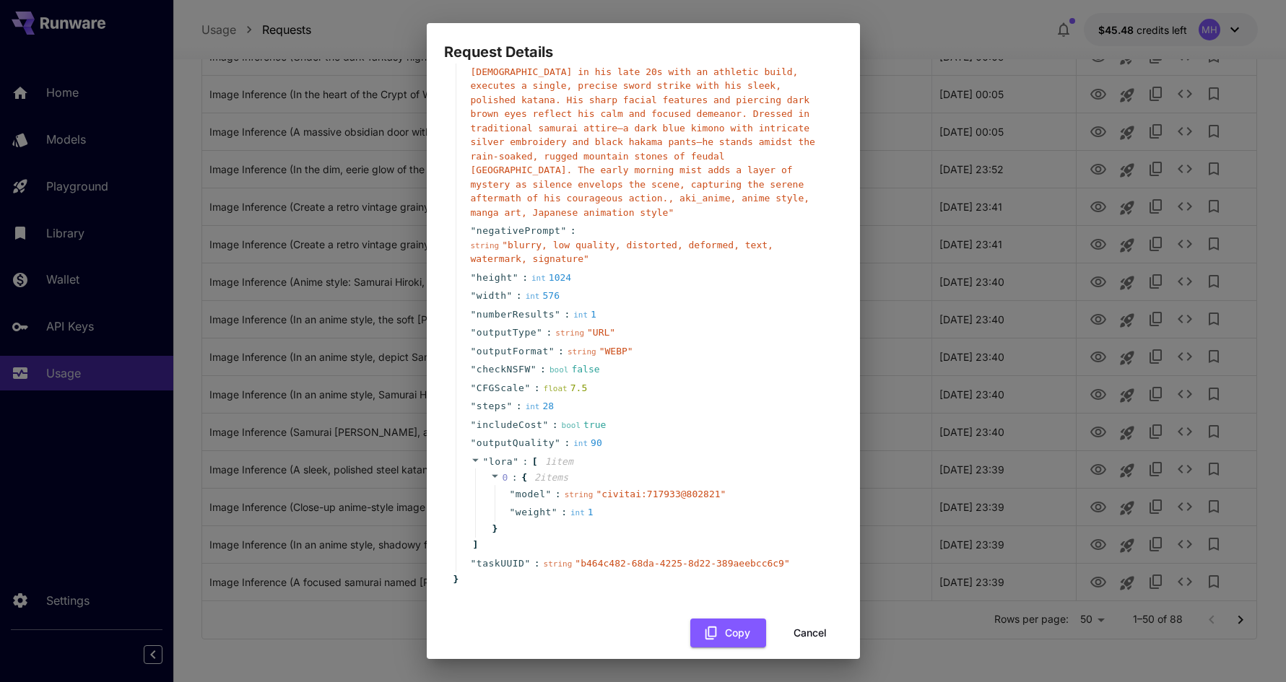
click at [804, 619] on button "Cancel" at bounding box center [810, 634] width 65 height 30
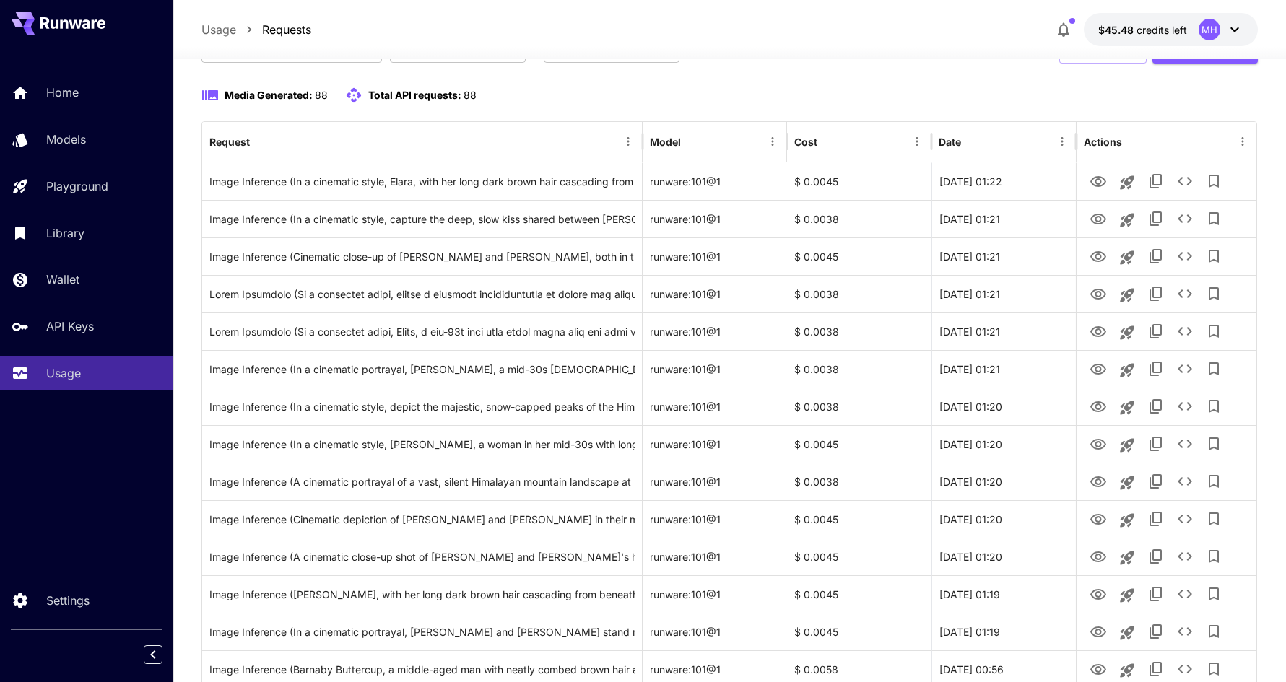
scroll to position [0, 0]
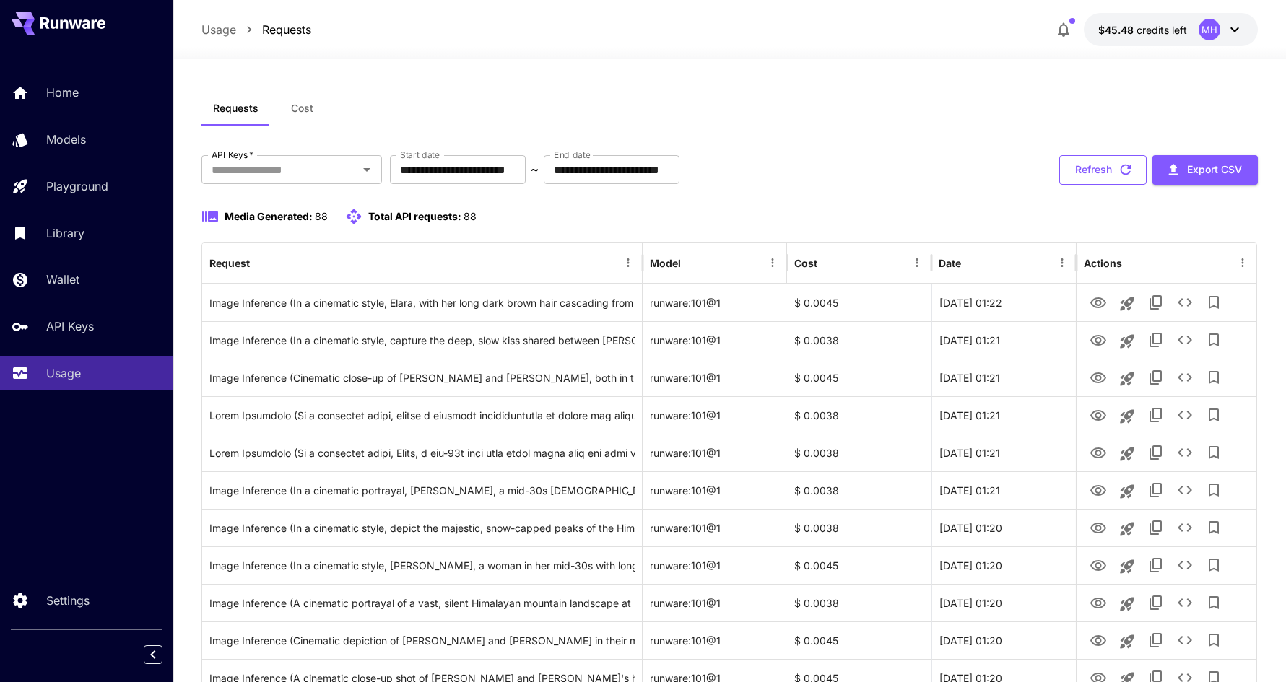
click at [1106, 164] on button "Refresh" at bounding box center [1102, 170] width 87 height 30
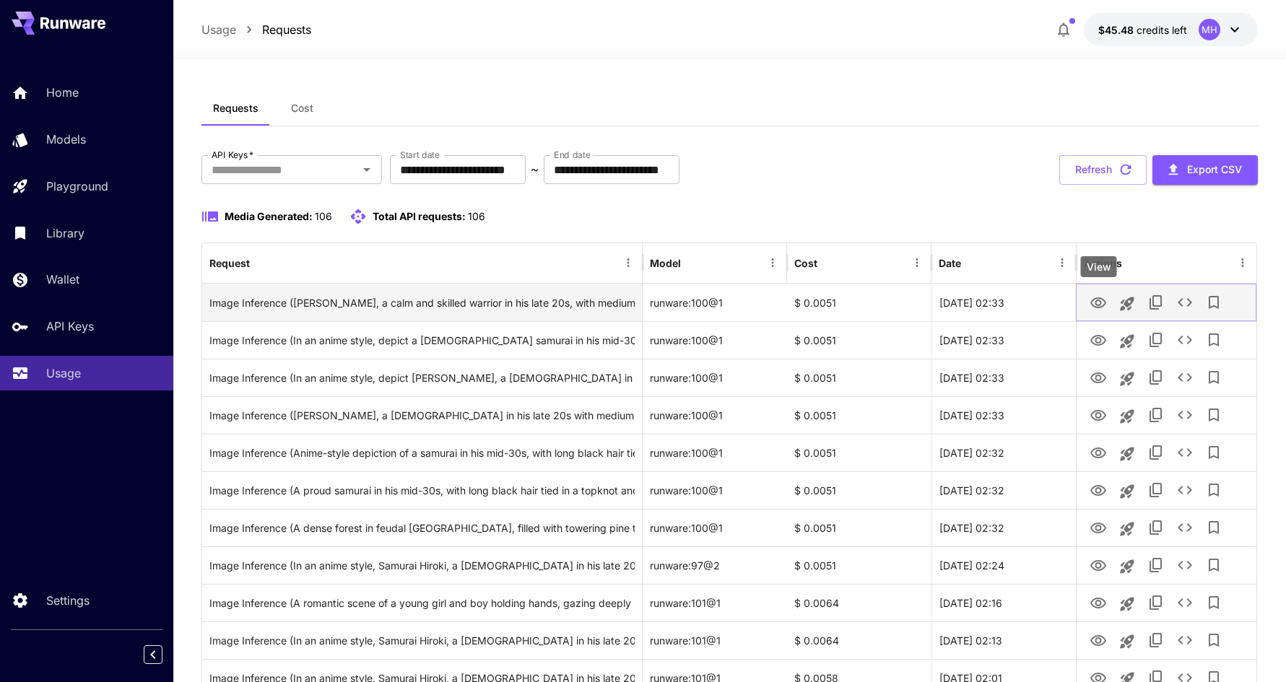
click at [1103, 300] on icon "View" at bounding box center [1098, 302] width 16 height 11
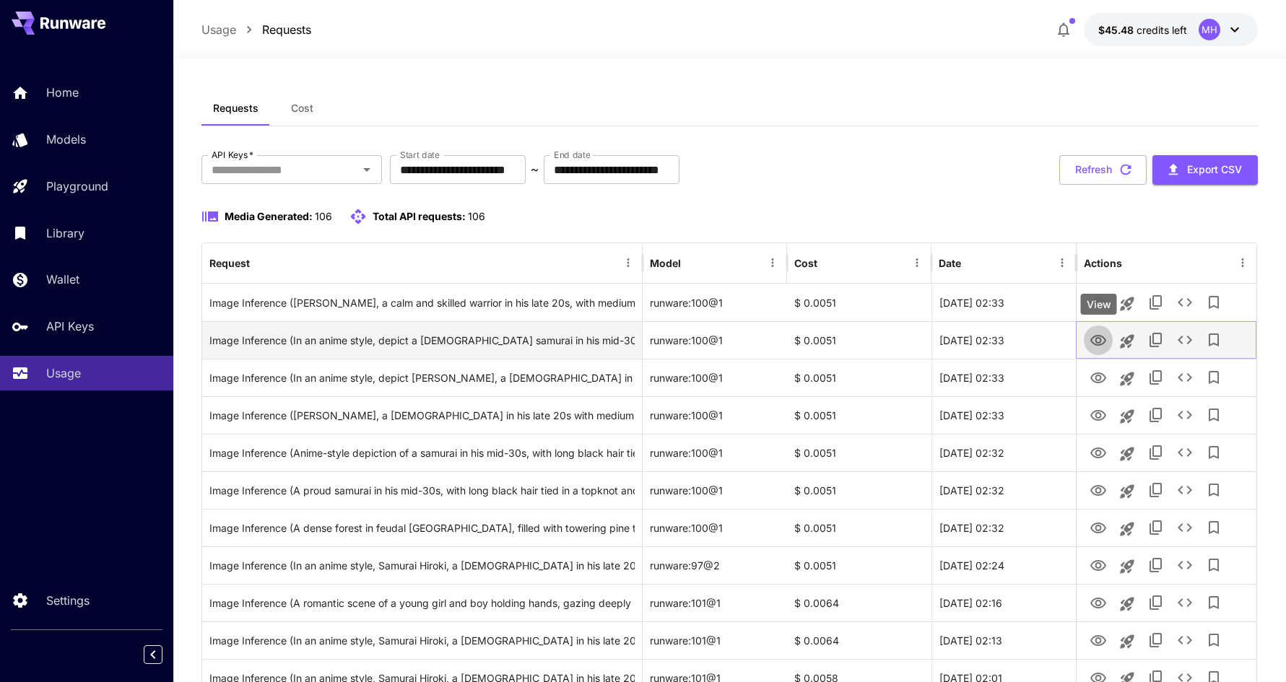
click at [1097, 347] on icon "View" at bounding box center [1097, 340] width 17 height 17
click at [1180, 339] on icon "See details" at bounding box center [1184, 339] width 17 height 17
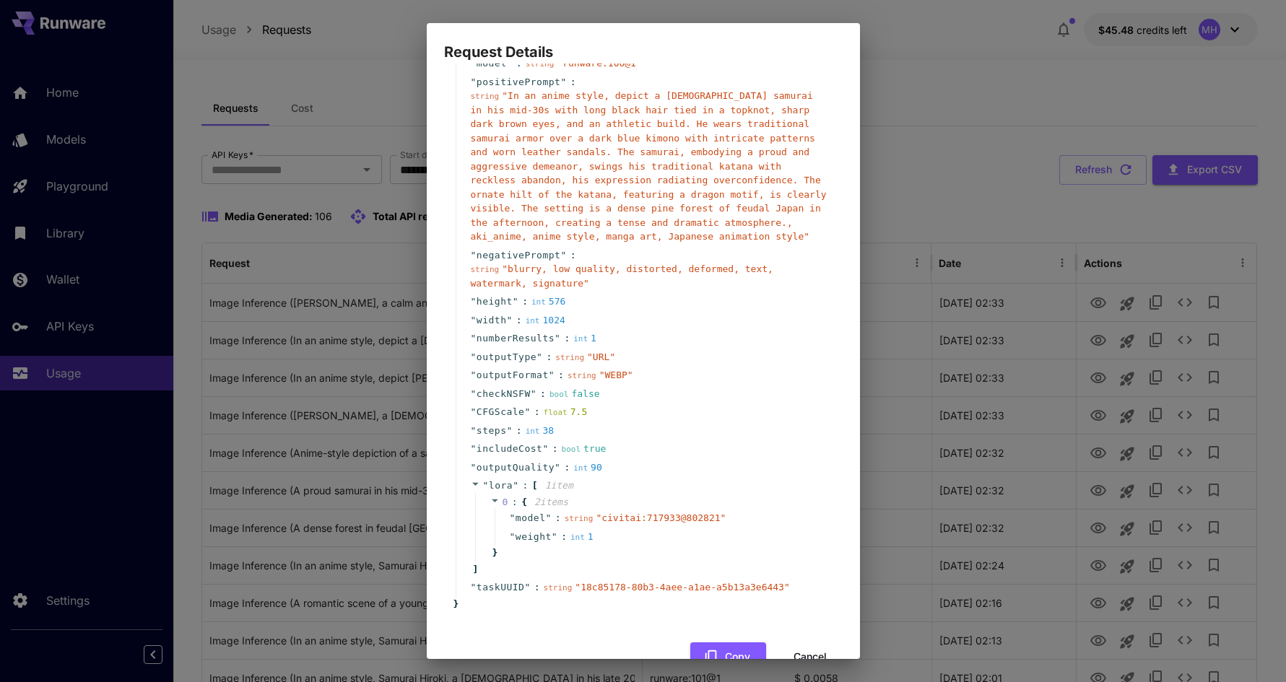
scroll to position [70, 0]
click at [477, 481] on icon at bounding box center [475, 482] width 6 height 3
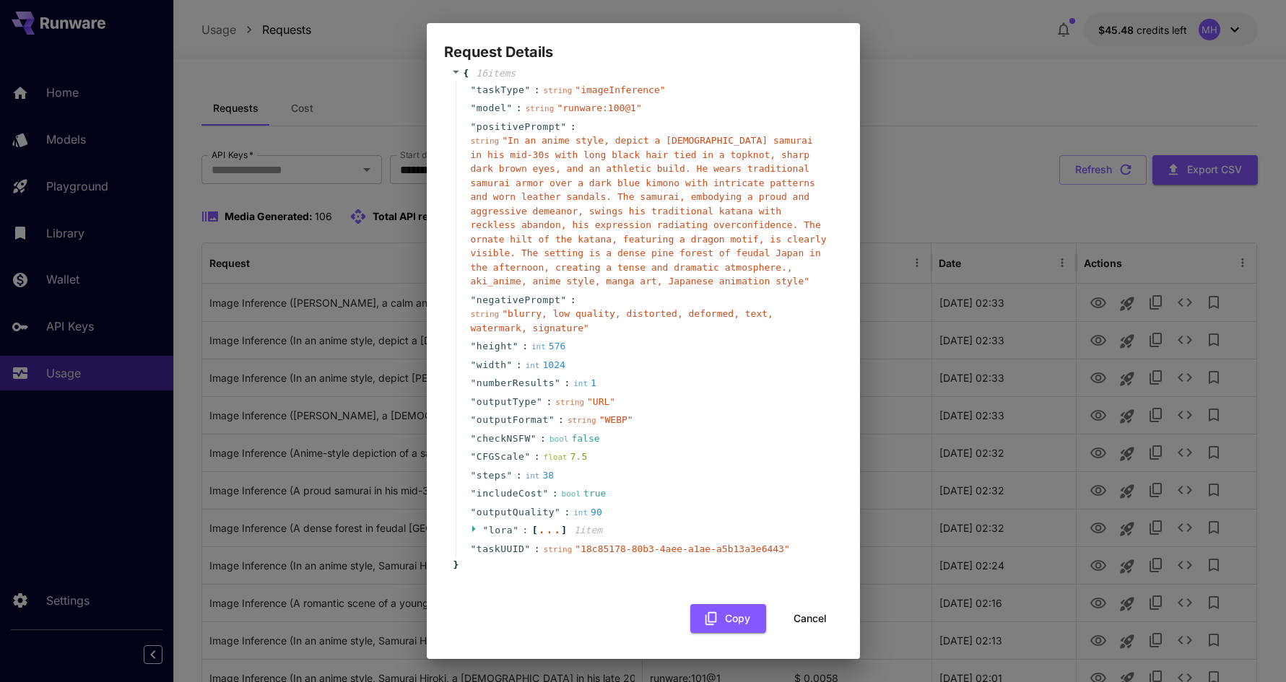
click at [492, 529] on span "lora" at bounding box center [501, 530] width 24 height 11
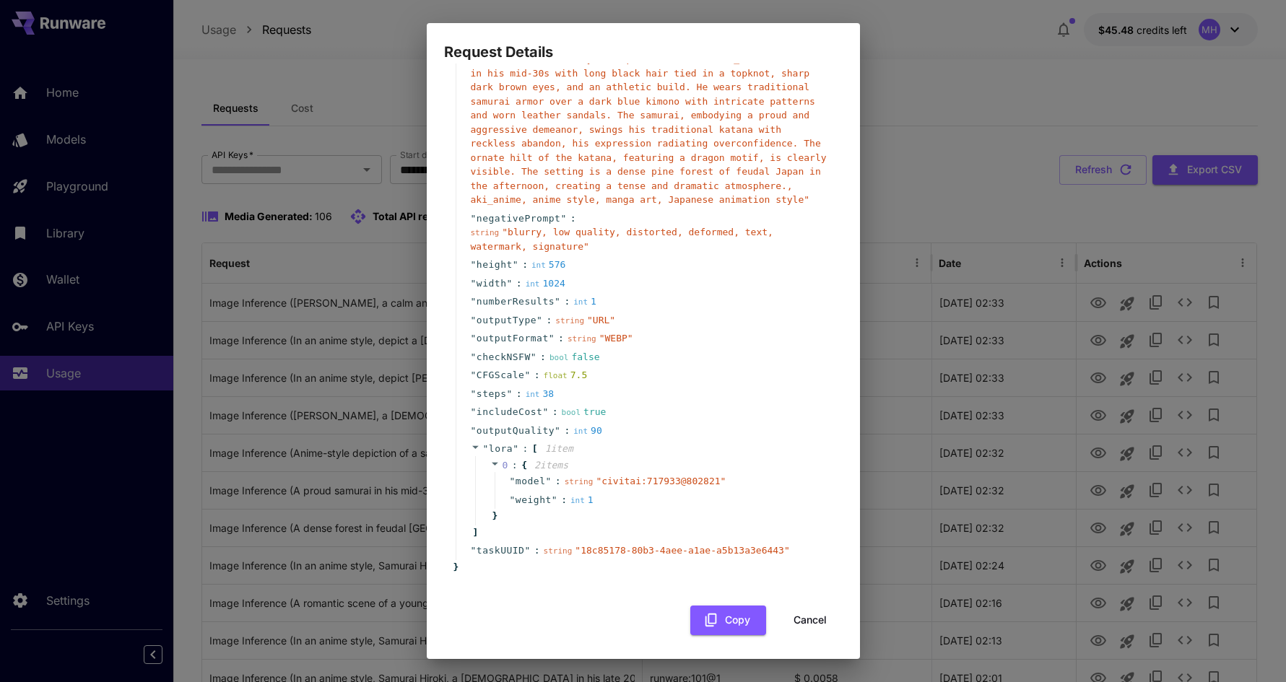
scroll to position [106, 0]
drag, startPoint x: 687, startPoint y: 482, endPoint x: 719, endPoint y: 481, distance: 31.8
click at [719, 481] on span "" civitai:717933@802821 "" at bounding box center [661, 479] width 130 height 11
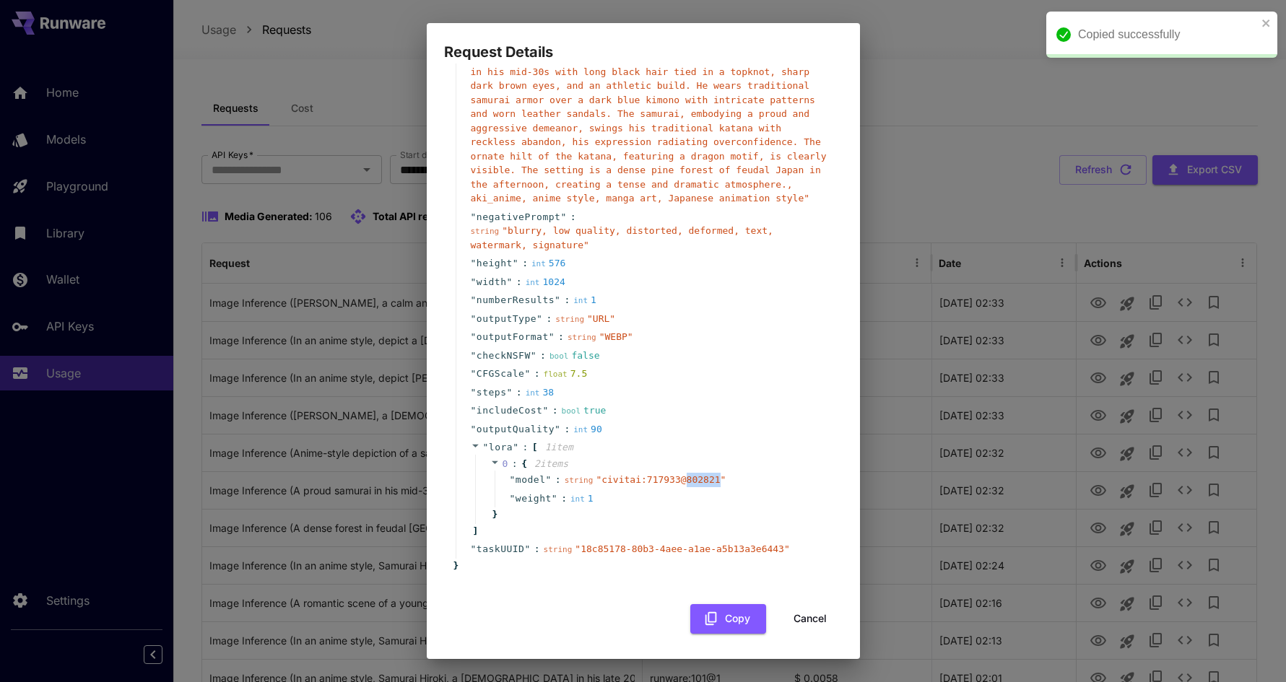
copy span "802821"
